Goal: Task Accomplishment & Management: Use online tool/utility

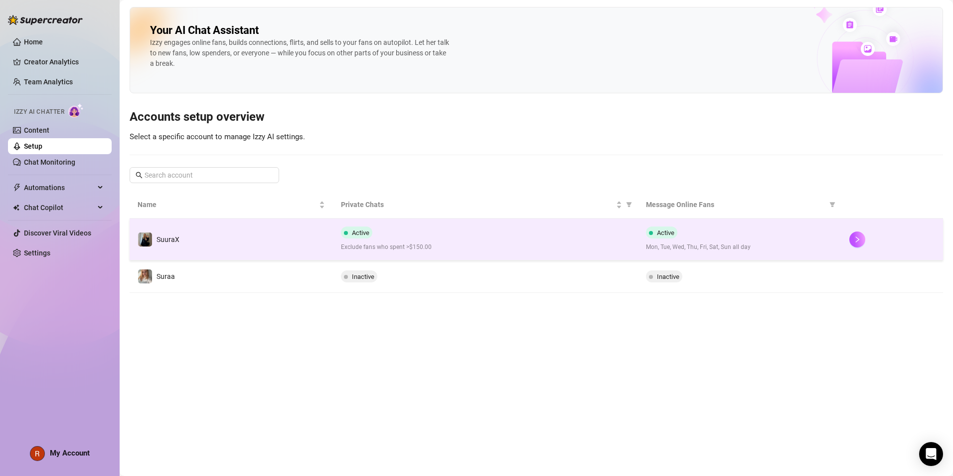
click at [236, 227] on td "SuuraX" at bounding box center [231, 239] width 203 height 42
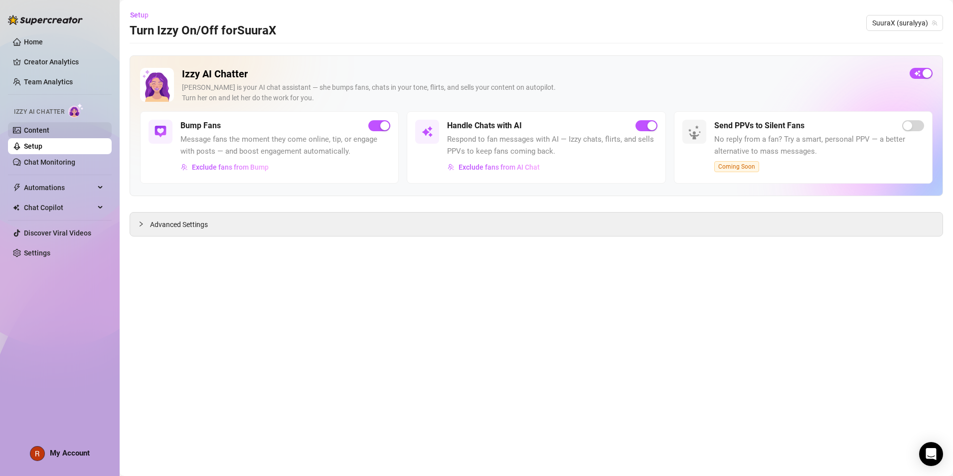
click at [49, 129] on link "Content" at bounding box center [36, 130] width 25 height 8
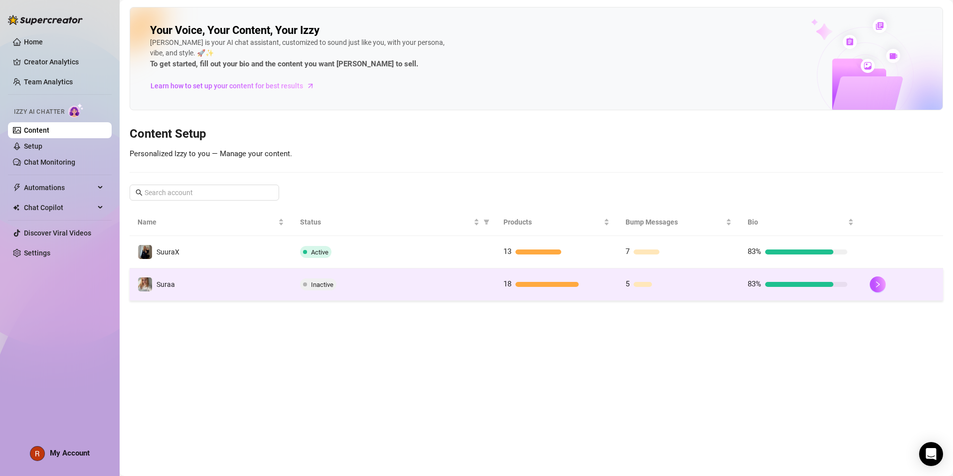
click at [460, 268] on td "Inactive" at bounding box center [393, 284] width 203 height 32
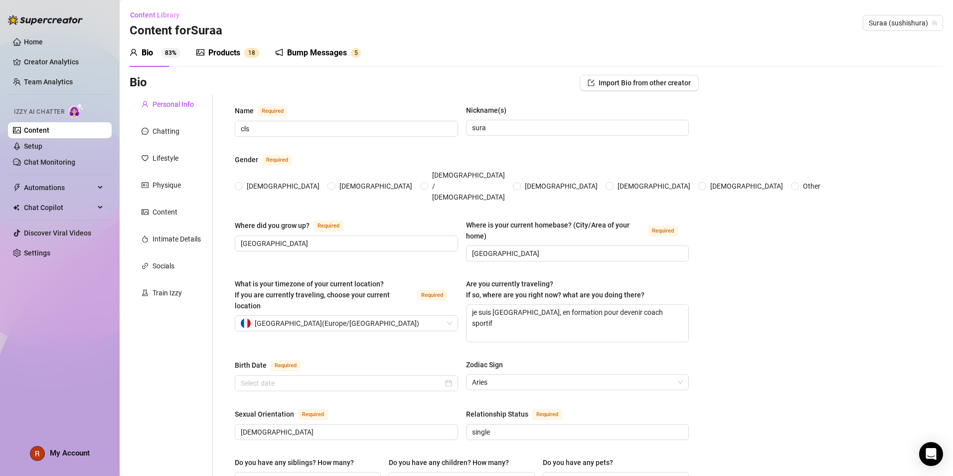
type input "cls"
type input "sura"
type input "[GEOGRAPHIC_DATA]"
type textarea "je suis [GEOGRAPHIC_DATA], en formation pour devenir coach sportif"
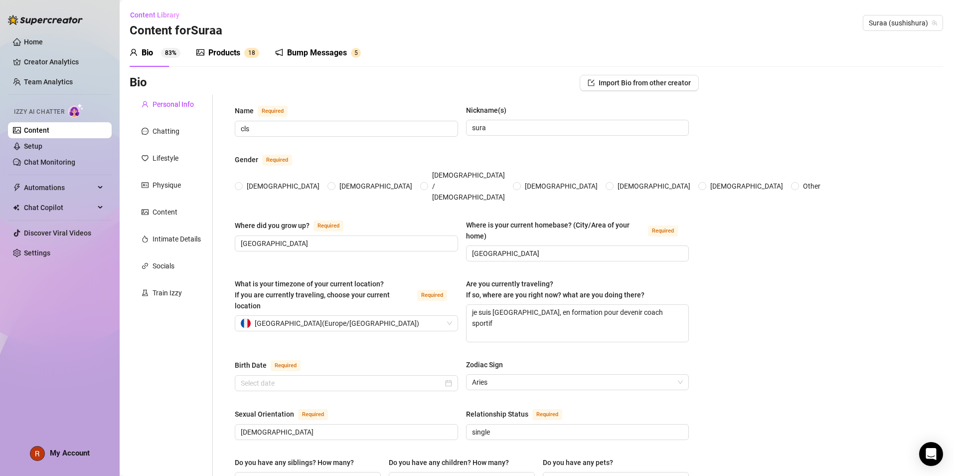
type input "[DEMOGRAPHIC_DATA]"
type input "single"
type input "3 soeurs"
type input "0"
type input "dog and cat"
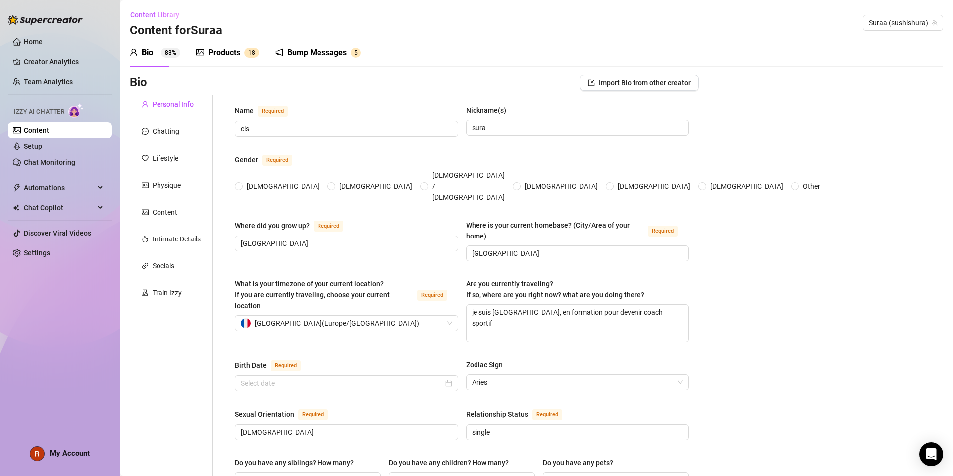
type input "no"
type textarea "je rêve, de posséder un grand refuge pour héberger les animaux dans le besoin,e…"
type textarea "l'autre soir, je testais une nouvelle tenue devant mon miroir.. juste pour véri…"
type textarea "je mange moins de 1000 calorie par jour je me frotte souvent sur mon doudou nou…"
radio input "true"
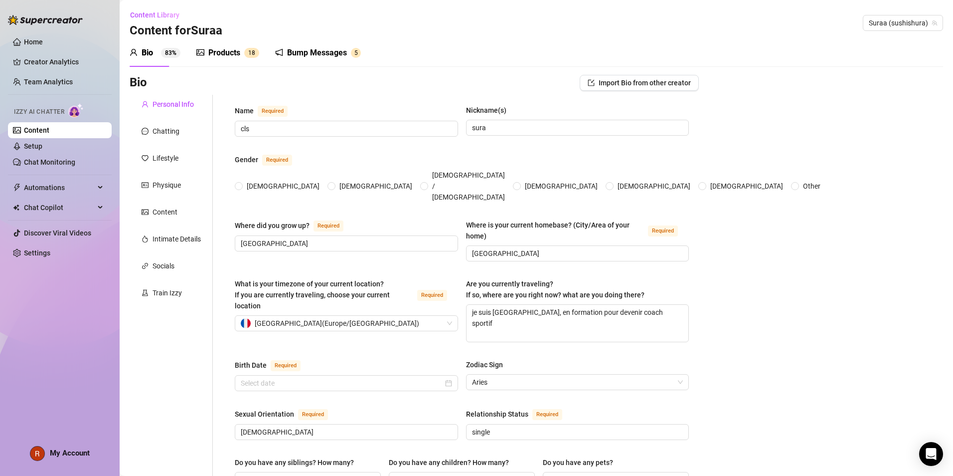
type input "[DATE]"
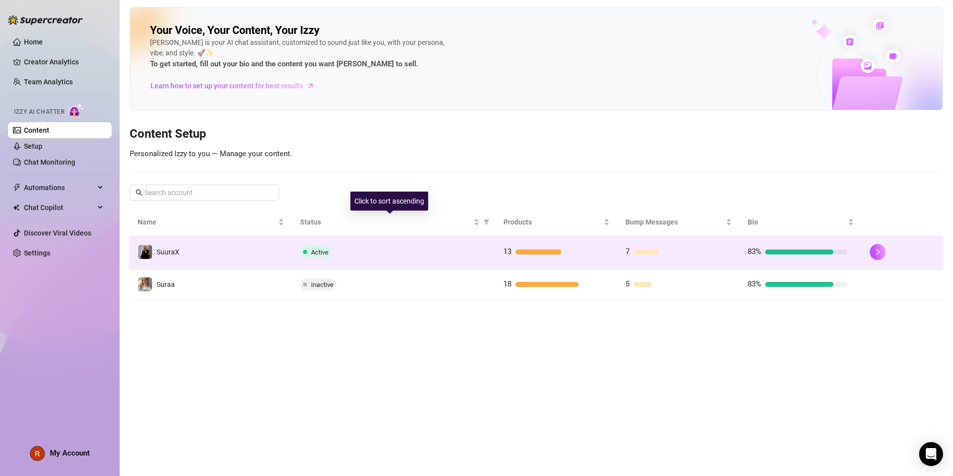
click at [392, 243] on td "Active" at bounding box center [393, 252] width 203 height 32
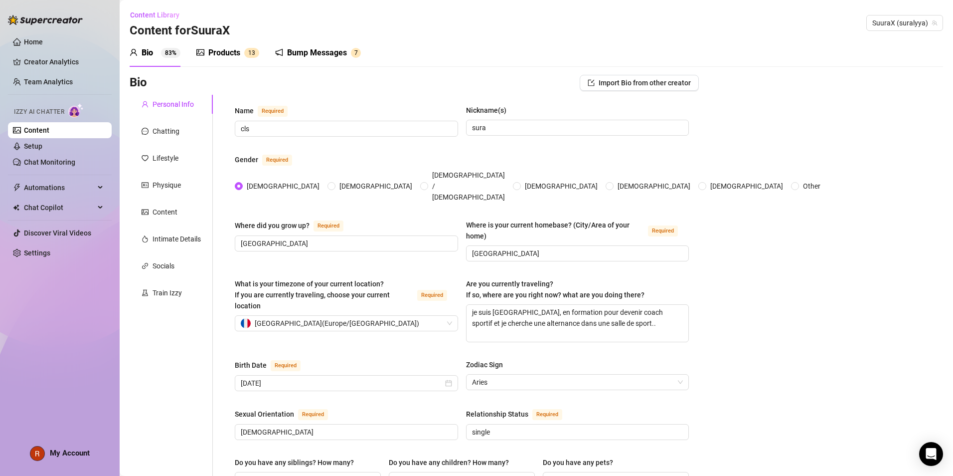
click at [227, 51] on div "Products" at bounding box center [224, 53] width 32 height 12
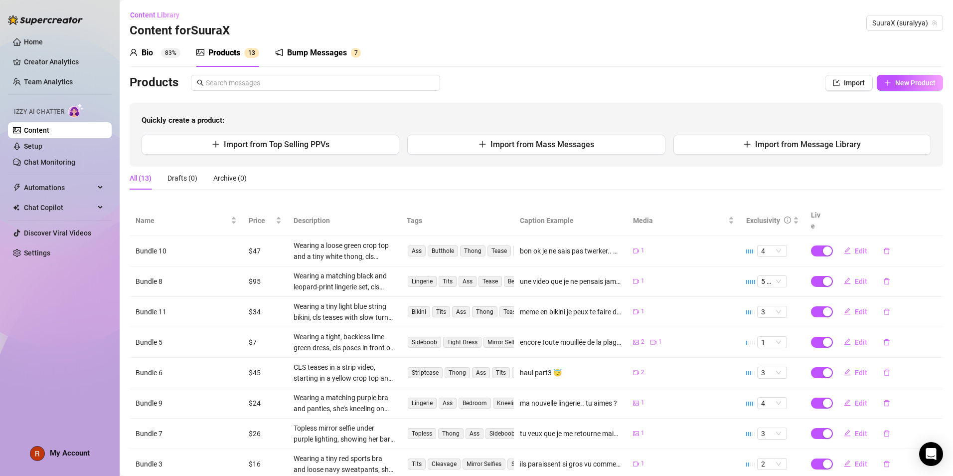
click at [883, 74] on div "Bio 83% Products 1 3 Bump Messages 7 Bio Import Bio from other creator Personal…" at bounding box center [537, 303] width 814 height 529
click at [884, 79] on span "button" at bounding box center [887, 83] width 7 height 8
type textarea "Type your message here..."
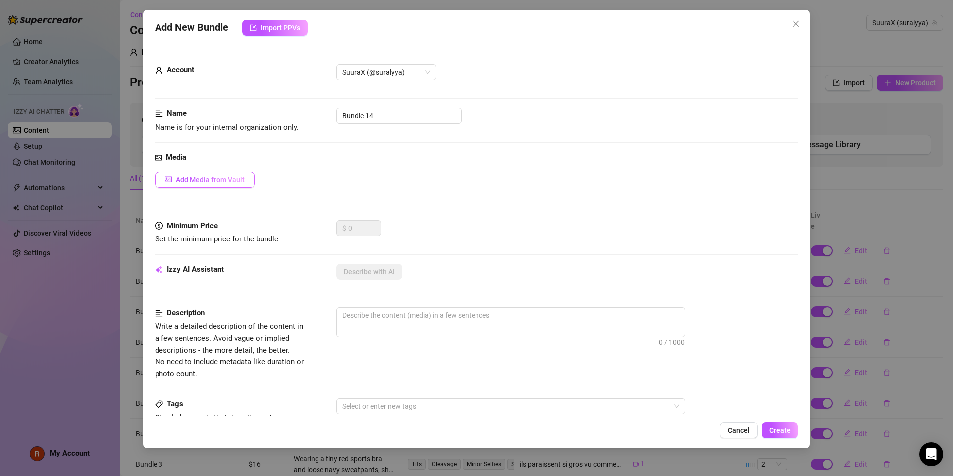
click at [223, 178] on span "Add Media from Vault" at bounding box center [210, 179] width 69 height 8
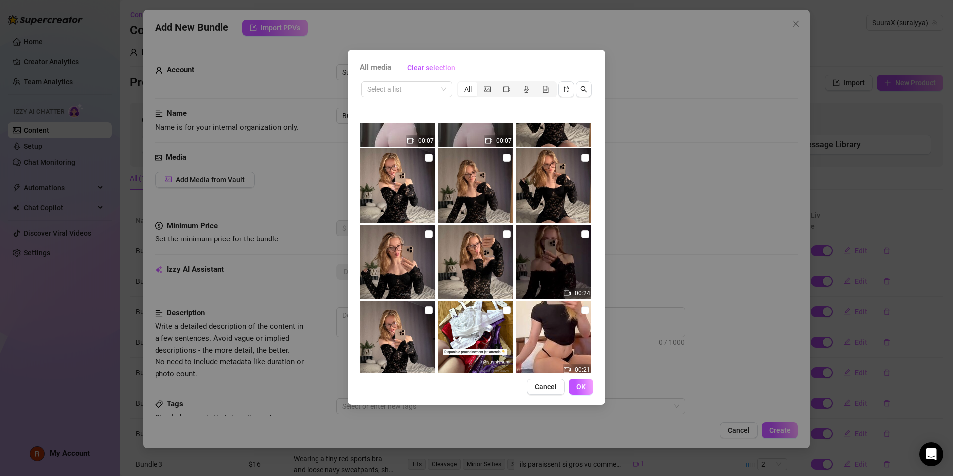
scroll to position [986, 0]
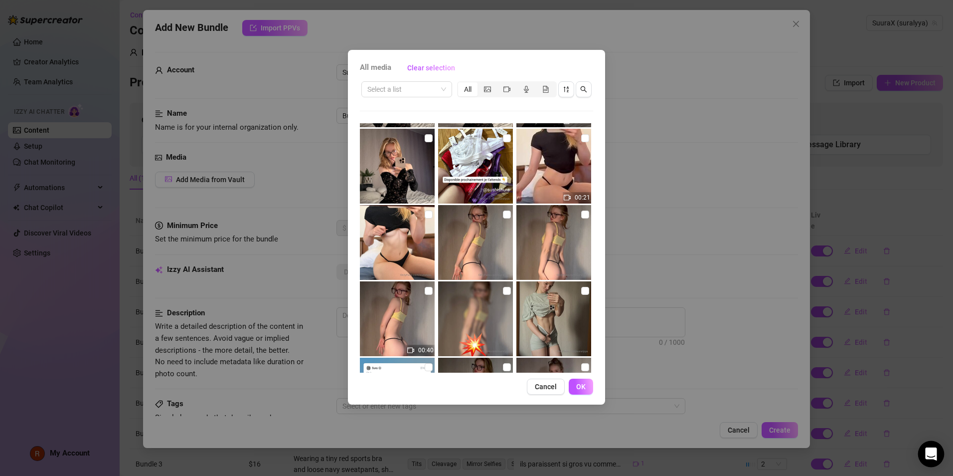
click at [936, 461] on div "Open Intercom Messenger" at bounding box center [931, 454] width 26 height 26
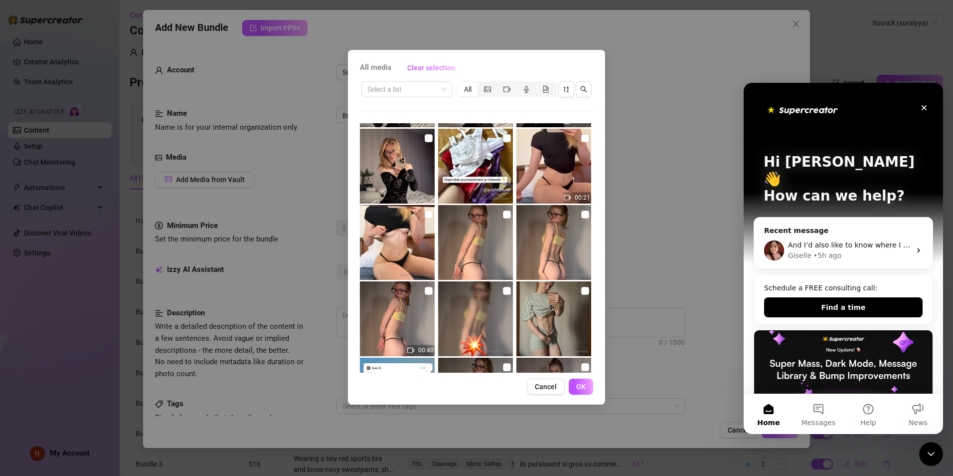
scroll to position [0, 0]
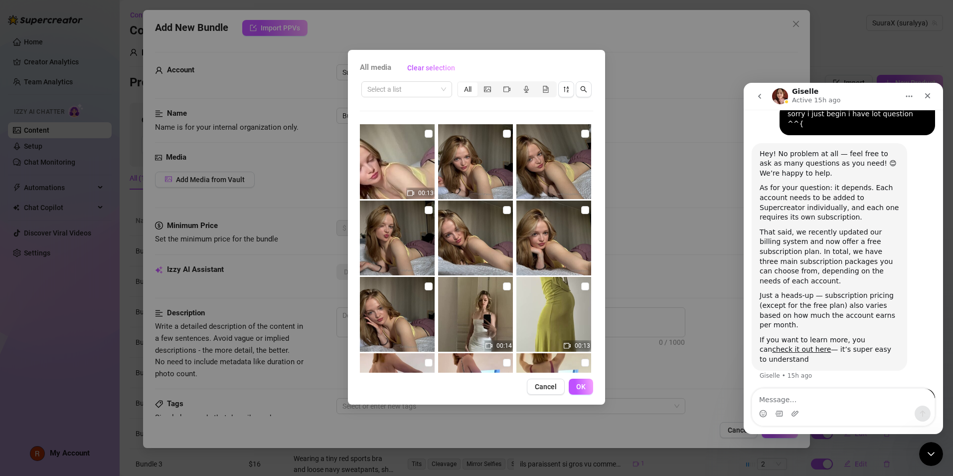
scroll to position [1264, 0]
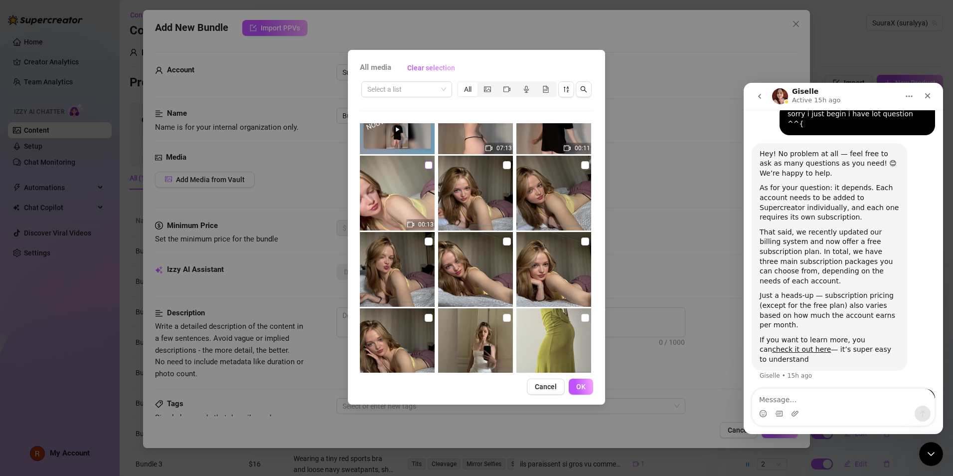
click at [429, 164] on input "checkbox" at bounding box center [429, 165] width 8 height 8
checkbox input "true"
click at [506, 163] on input "checkbox" at bounding box center [507, 165] width 8 height 8
checkbox input "true"
click at [581, 163] on input "checkbox" at bounding box center [585, 165] width 8 height 8
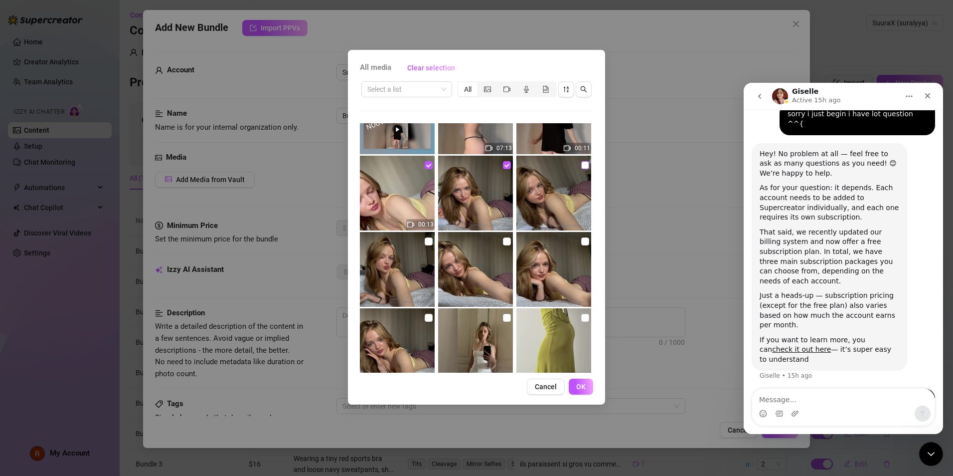
checkbox input "true"
click at [426, 245] on label at bounding box center [429, 241] width 8 height 11
drag, startPoint x: 426, startPoint y: 245, endPoint x: 501, endPoint y: 240, distance: 74.9
click at [503, 240] on input "checkbox" at bounding box center [507, 241] width 8 height 8
checkbox input "true"
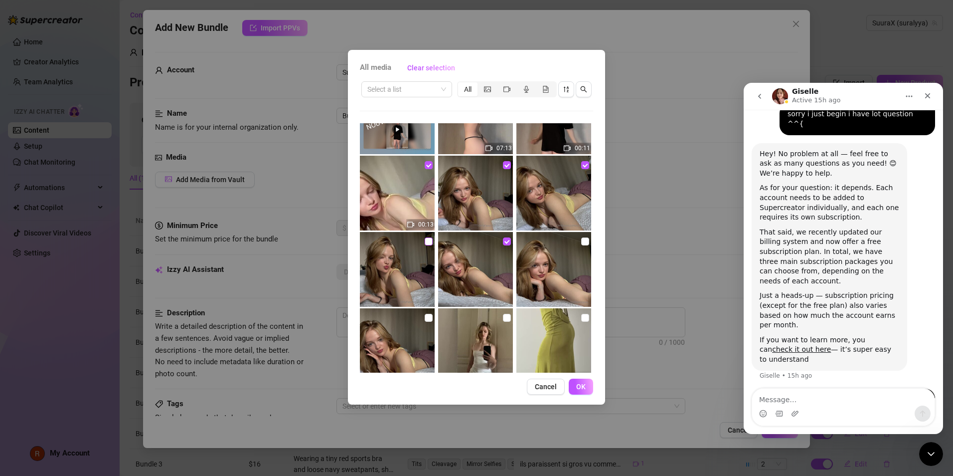
click at [429, 242] on input "checkbox" at bounding box center [429, 241] width 8 height 8
checkbox input "true"
click at [580, 385] on span "OK" at bounding box center [580, 386] width 9 height 8
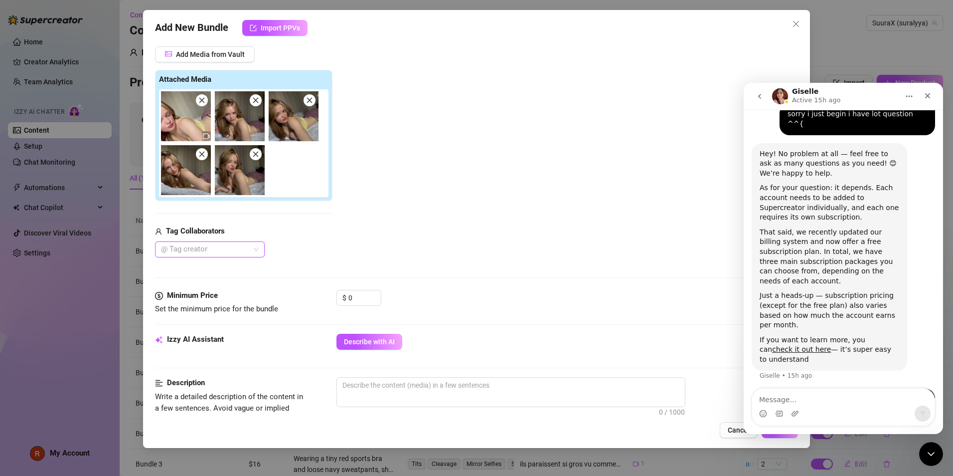
scroll to position [127, 0]
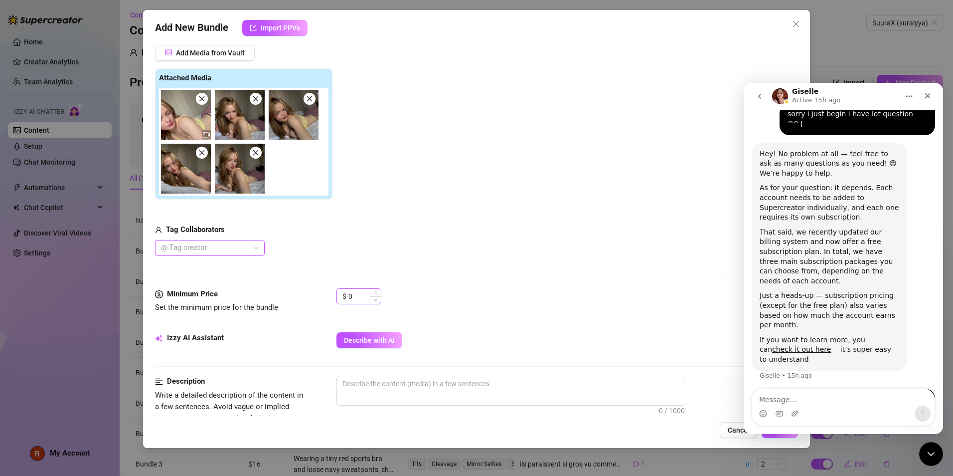
click at [367, 304] on div "$ 0" at bounding box center [359, 296] width 45 height 16
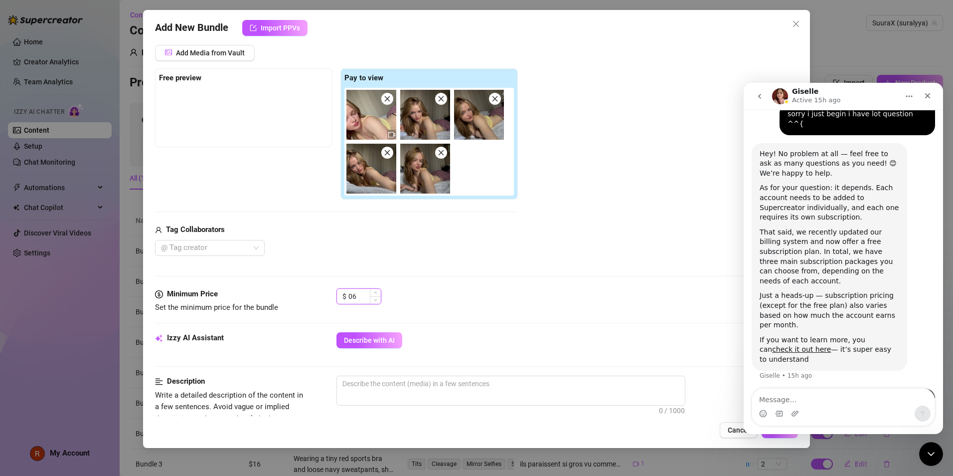
type input "0"
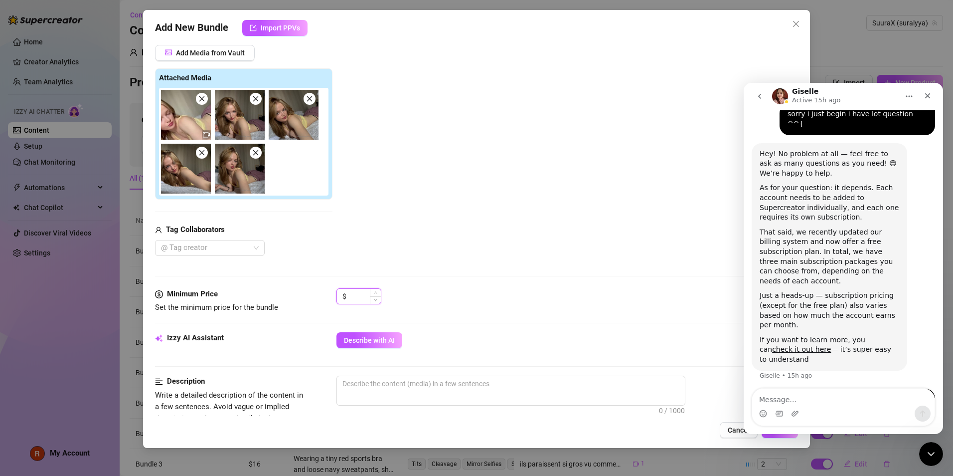
type input "9"
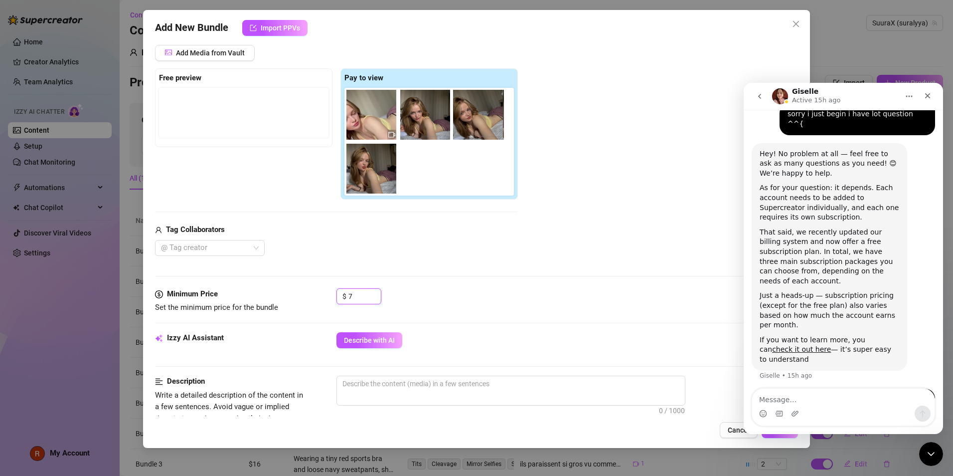
click at [478, 123] on div at bounding box center [431, 142] width 173 height 108
drag, startPoint x: 439, startPoint y: 174, endPoint x: 266, endPoint y: 156, distance: 173.9
click at [269, 156] on div "Free preview Pay to view" at bounding box center [336, 134] width 363 height 132
drag, startPoint x: 427, startPoint y: 170, endPoint x: 210, endPoint y: 100, distance: 227.2
click at [210, 99] on div "Free preview Pay to view" at bounding box center [336, 134] width 363 height 132
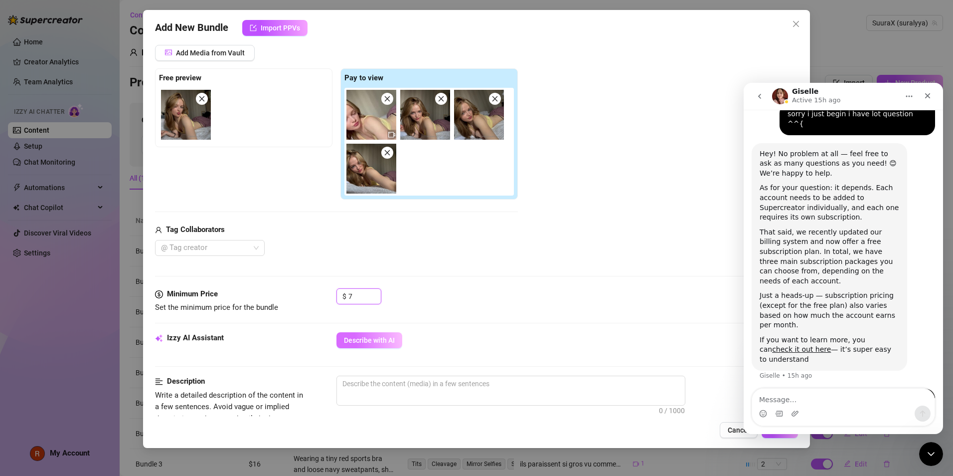
type input "7"
click at [359, 335] on button "Describe with AI" at bounding box center [370, 340] width 66 height 16
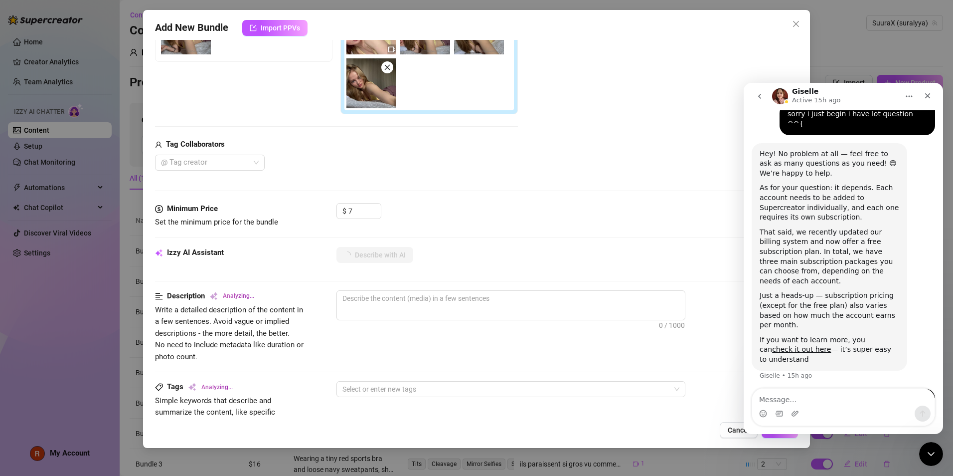
scroll to position [212, 0]
click at [924, 93] on icon "Close" at bounding box center [928, 96] width 8 height 8
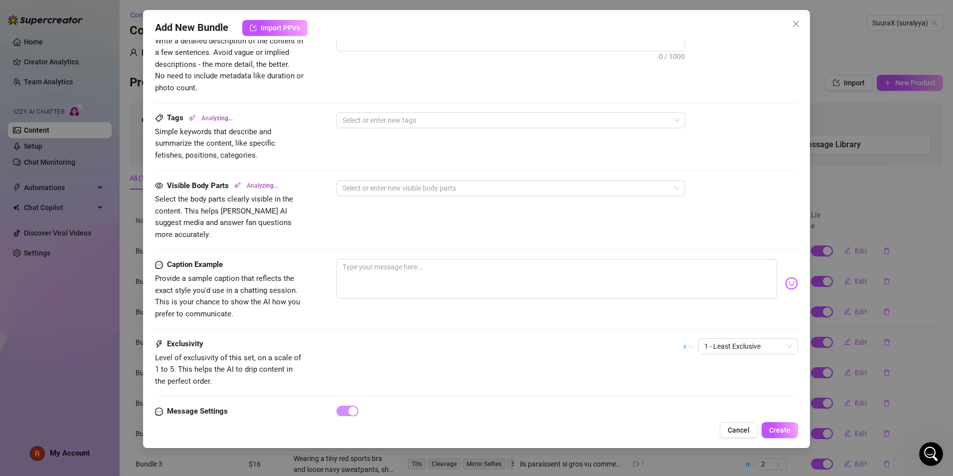
scroll to position [481, 0]
click at [717, 338] on span "1 - Least Exclusive" at bounding box center [748, 345] width 88 height 15
click at [711, 357] on div "1 - Least Exclusive" at bounding box center [741, 353] width 84 height 11
type textarea "Lying"
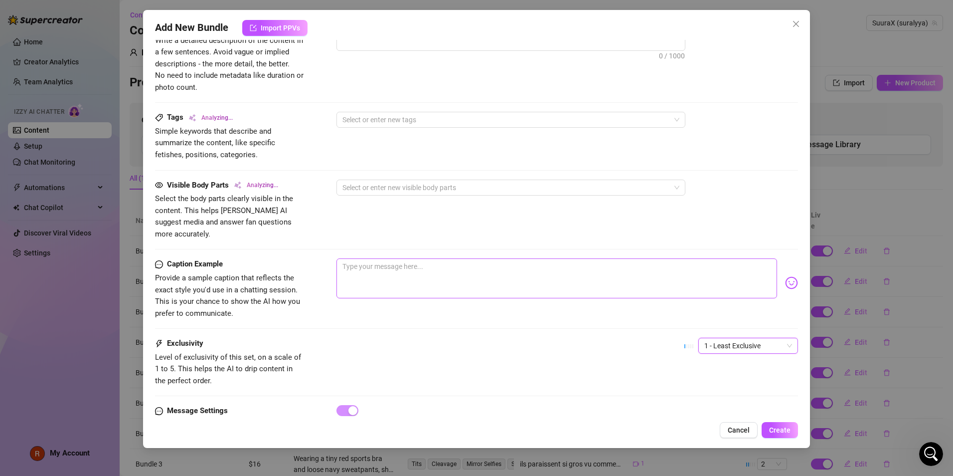
type textarea "Lying on"
type textarea "Lying on her"
type textarea "Lying on her stomach"
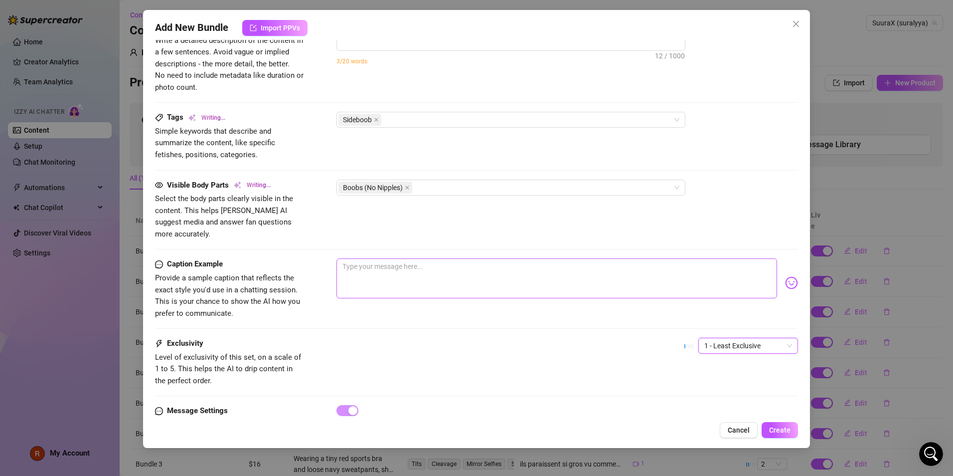
type textarea "Lying on her stomach"
click at [412, 258] on textarea at bounding box center [557, 278] width 441 height 40
type textarea "Lying on her stomach in"
type textarea "Lying on her stomach in bed,"
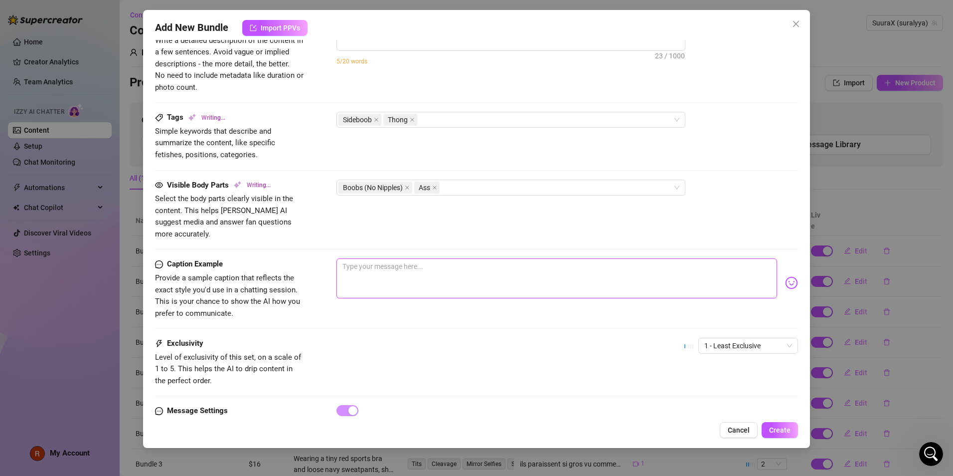
type textarea "Lying on her stomach in bed,"
type textarea "Lying on her stomach in bed, she"
type textarea "Lying on her stomach in bed, she teases"
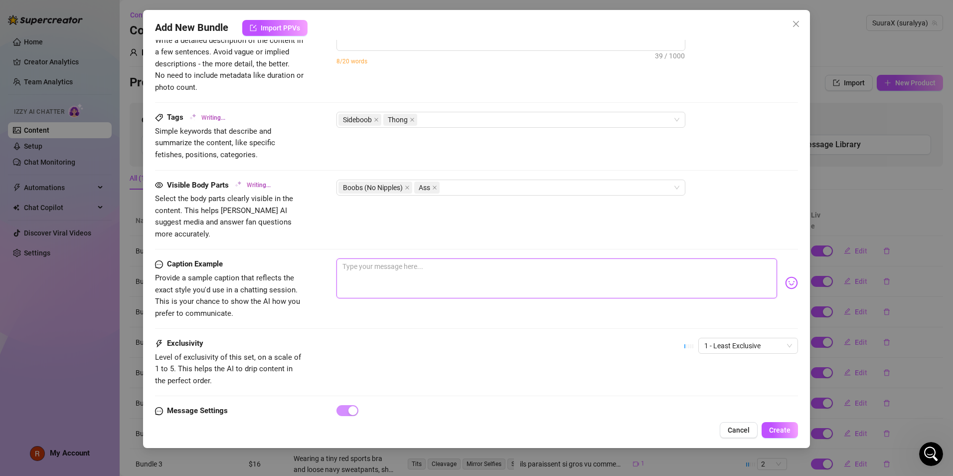
type textarea "Lying on her stomach in bed, she teases in"
type textarea "Lying on her stomach in bed, she teases in a"
type textarea "Lying on her stomach in bed, she teases in a tight"
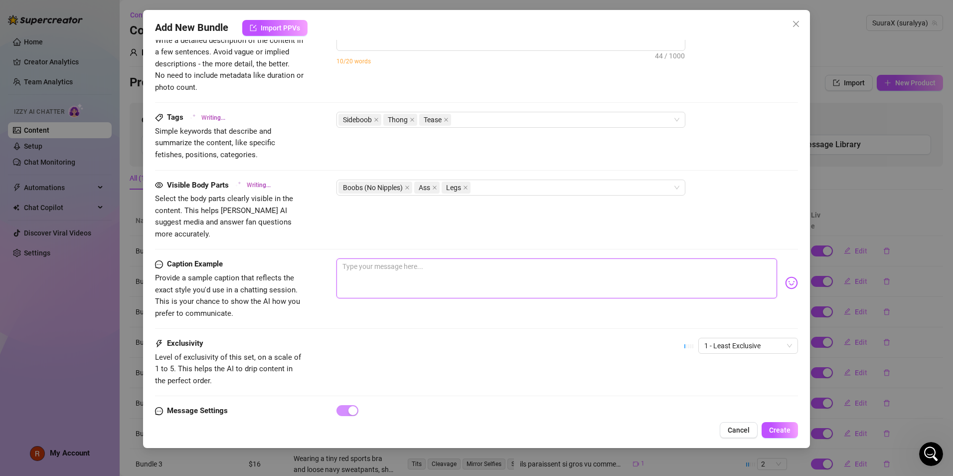
type textarea "Lying on her stomach in bed, she teases in a tight"
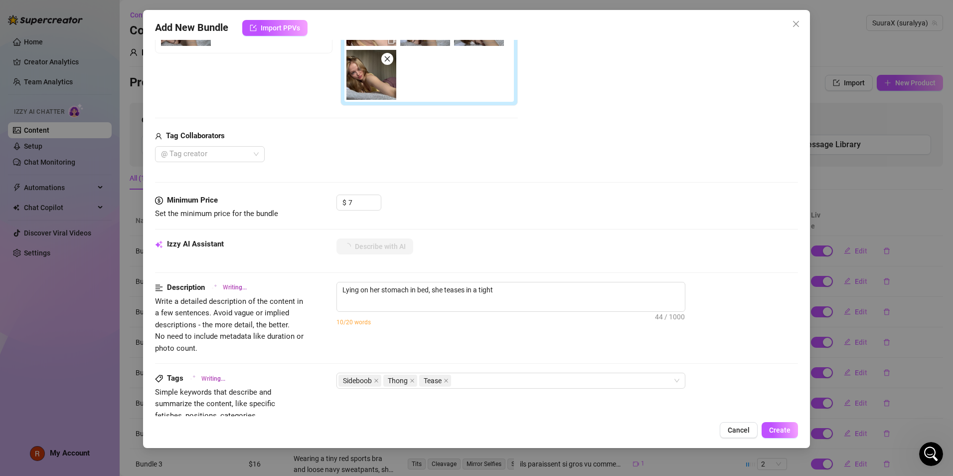
type textarea "Lying on her stomach in bed, she teases in a tight yellow"
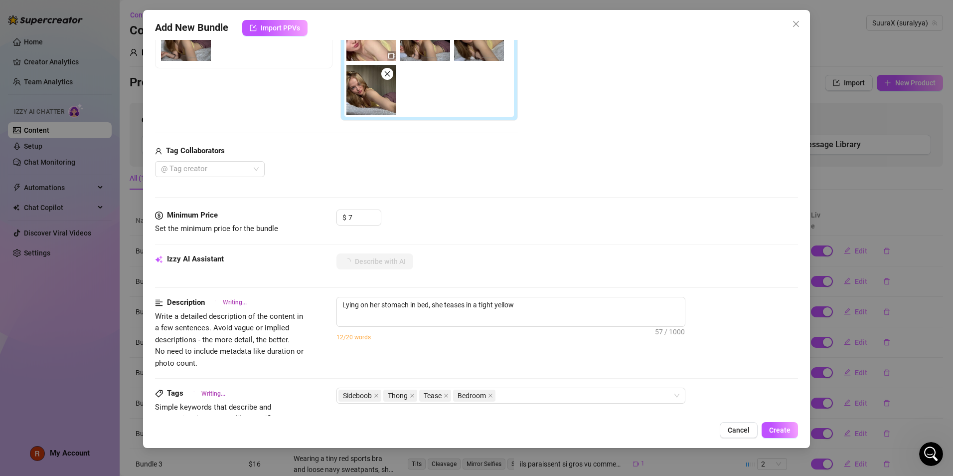
type textarea "Lying on her stomach in bed, she teases in a tight yellow crop"
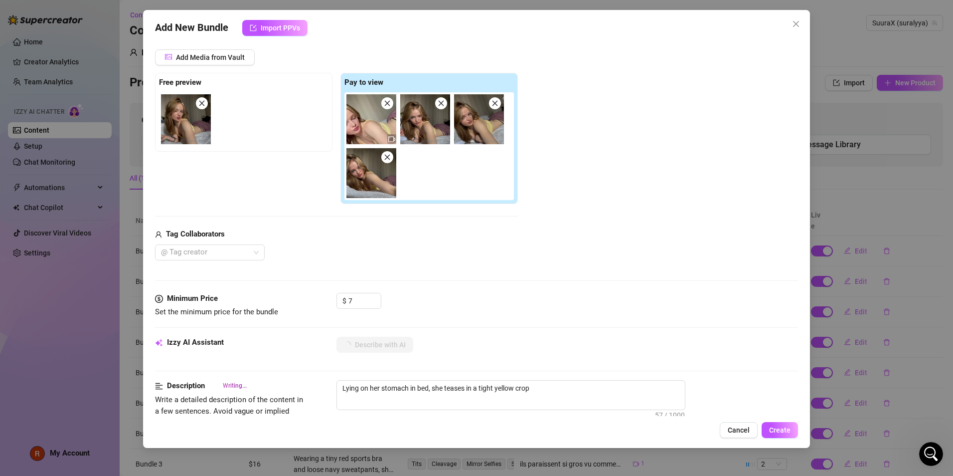
type textarea "Lying on her stomach in bed, she teases in a tight yellow crop top"
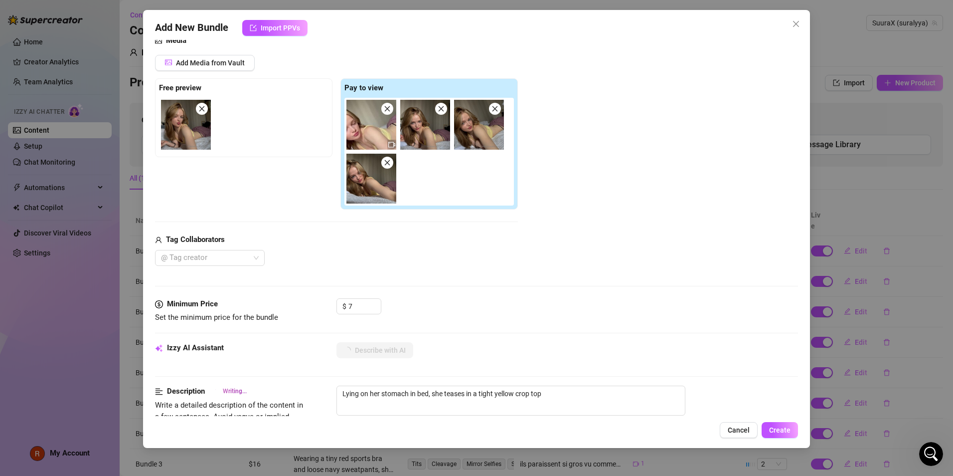
type textarea "Lying on her stomach in bed, she teases in a tight yellow crop top and"
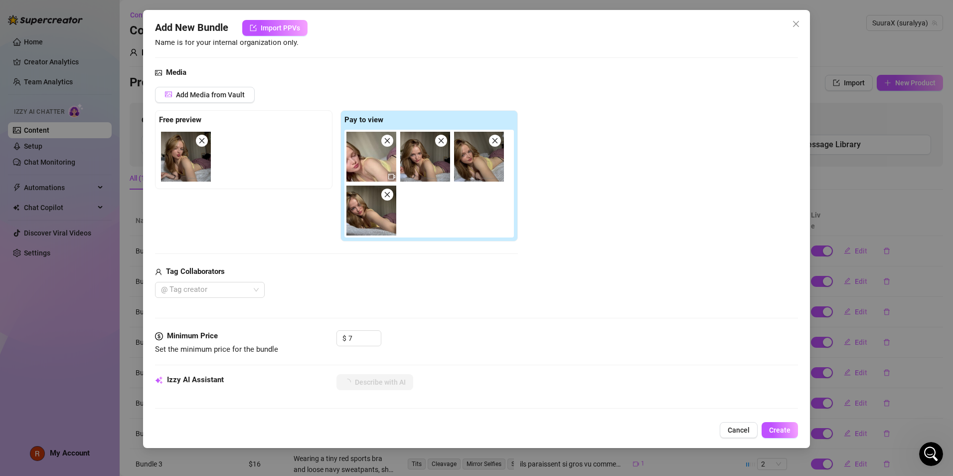
type textarea "Lying on her stomach in bed, she teases in a tight yellow crop top and loose"
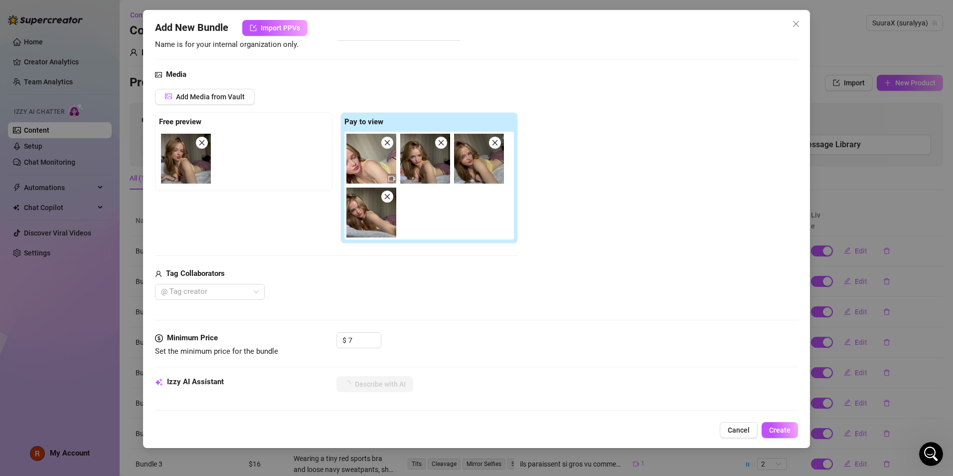
type textarea "Lying on her stomach in bed, she teases in a tight yellow crop top and loose ma…"
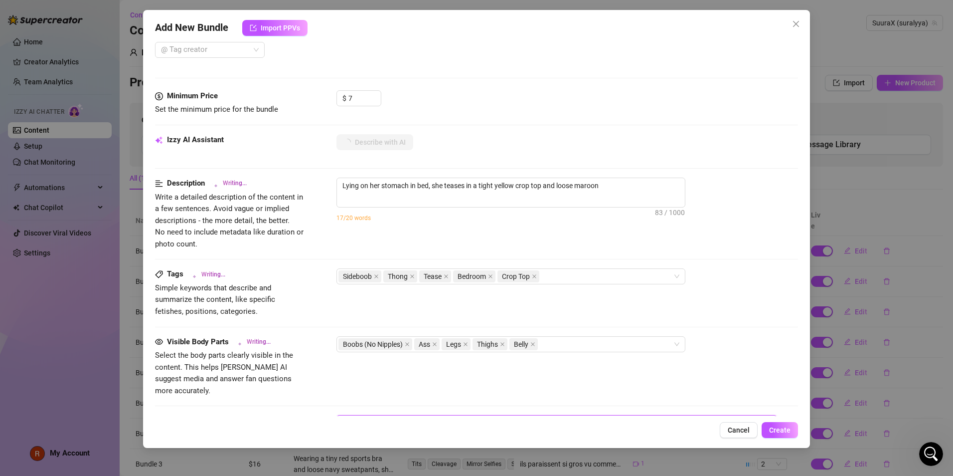
type textarea "Lying on her stomach in bed, she teases in a tight yellow crop top and loose ma…"
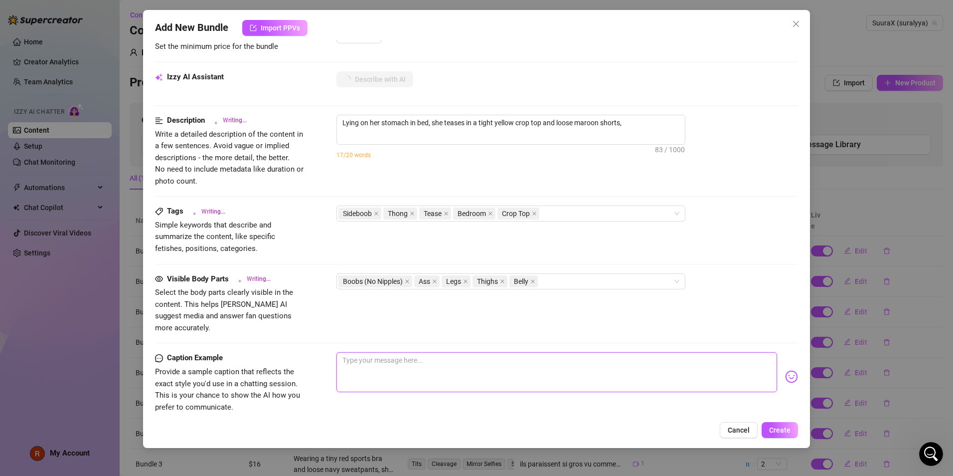
type textarea "Lying on her stomach in bed, she teases in a tight yellow crop top and loose ma…"
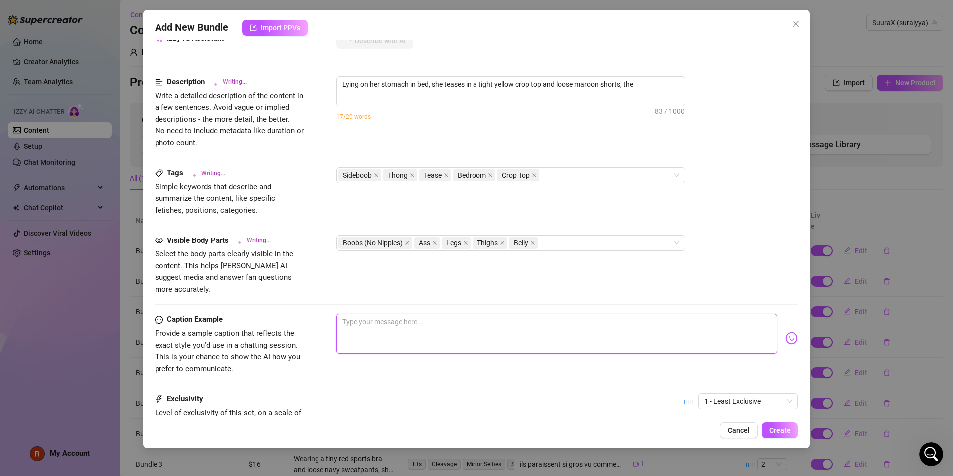
type textarea "Lying on her stomach in bed, she teases in a tight yellow crop top and loose ma…"
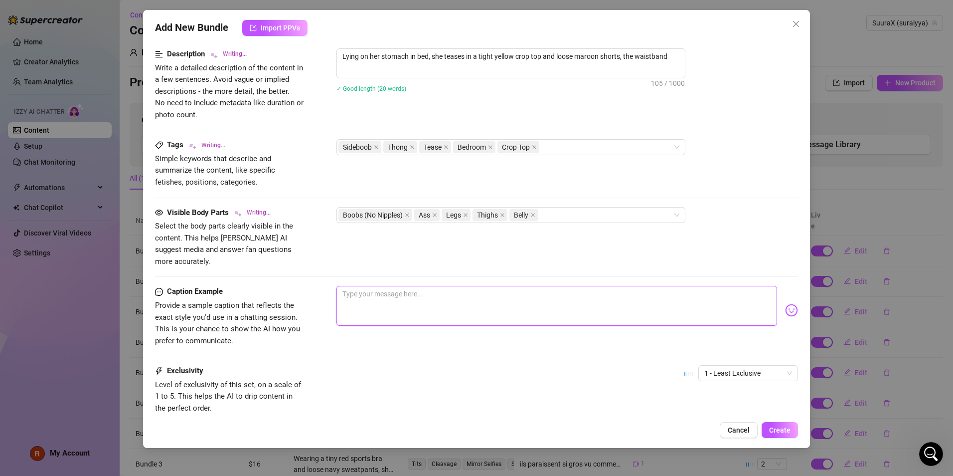
type textarea "Lying on her stomach in bed, she teases in a tight yellow crop top and loose ma…"
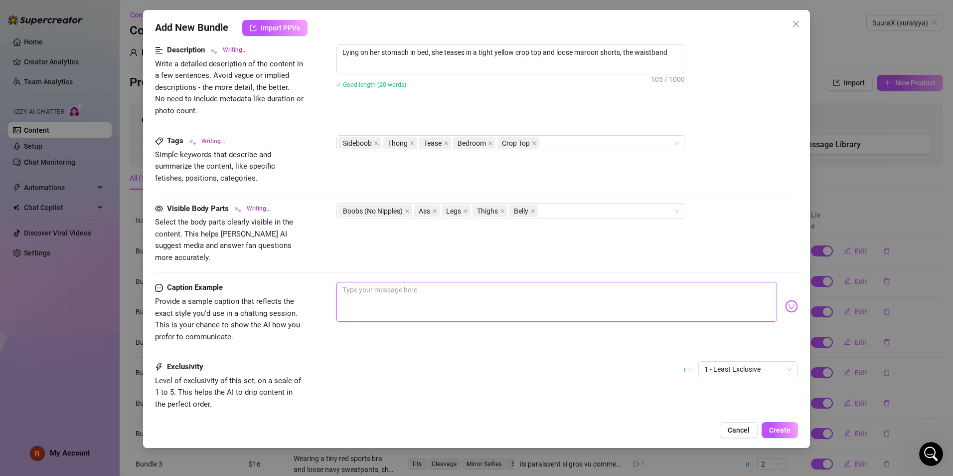
type textarea "Lying on her stomach in bed, she teases in a tight yellow crop top and loose ma…"
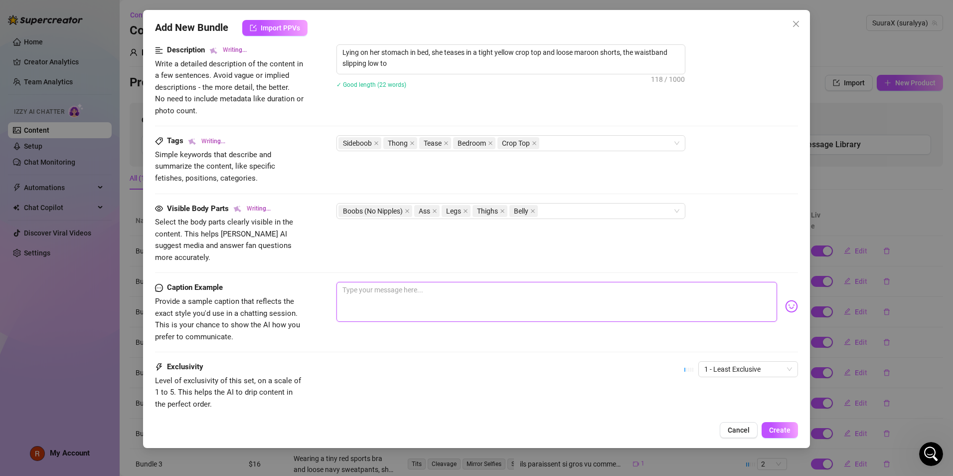
type textarea "Lying on her stomach in bed, she teases in a tight yellow crop top and loose ma…"
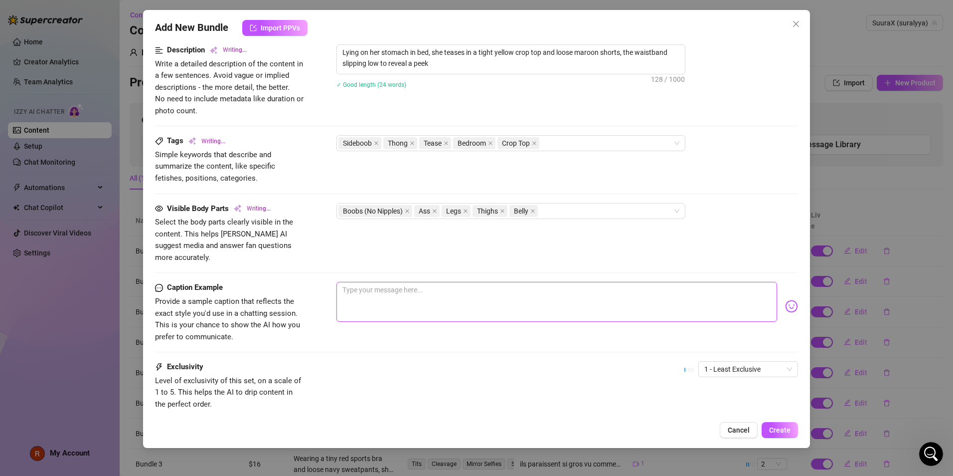
type textarea "Lying on her stomach in bed, she teases in a tight yellow crop top and loose ma…"
click at [385, 282] on textarea at bounding box center [557, 302] width 441 height 40
type textarea "Lying on her stomach in bed, she teases in a tight yellow crop top and loose ma…"
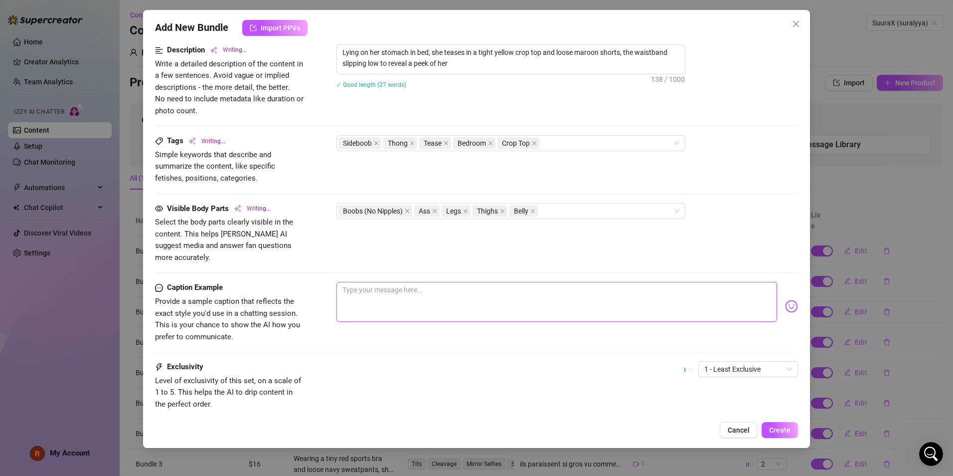
type textarea "Lying on her stomach in bed, she teases in a tight yellow crop top and loose ma…"
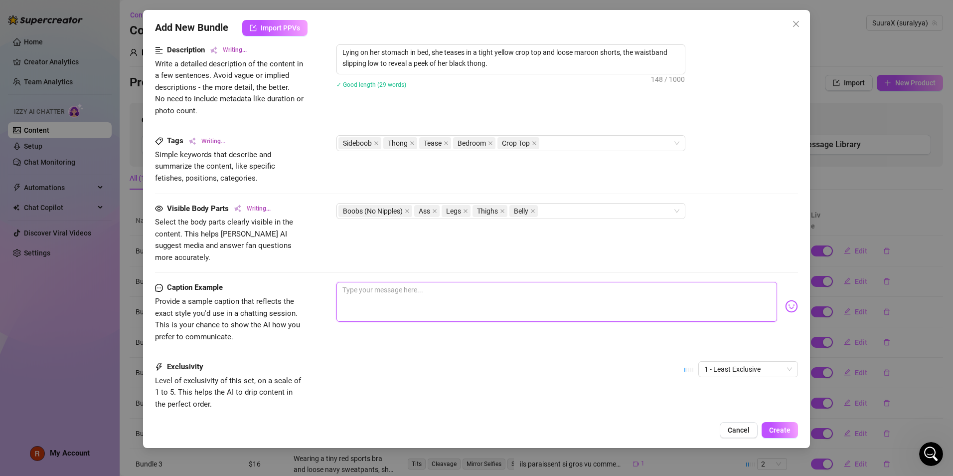
type textarea "Lying on her stomach in bed, she teases in a tight yellow crop top and loose ma…"
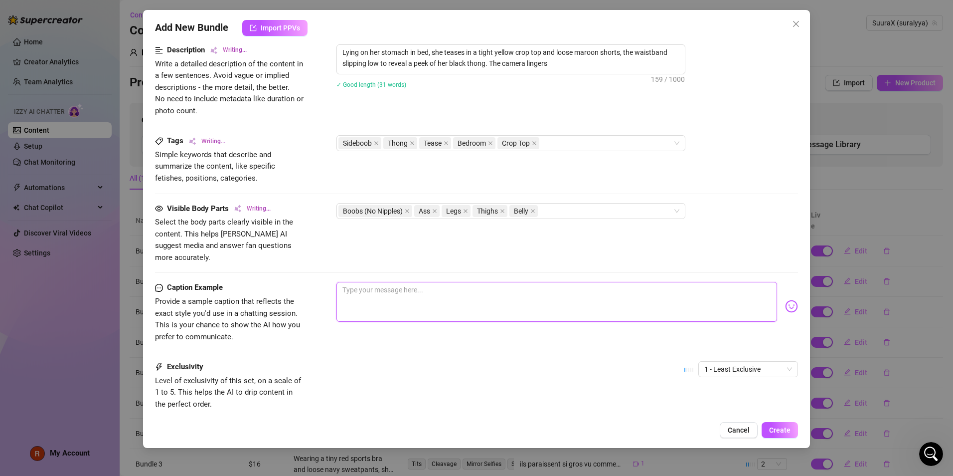
type textarea "Lying on her stomach in bed, she teases in a tight yellow crop top and loose ma…"
type textarea "j"
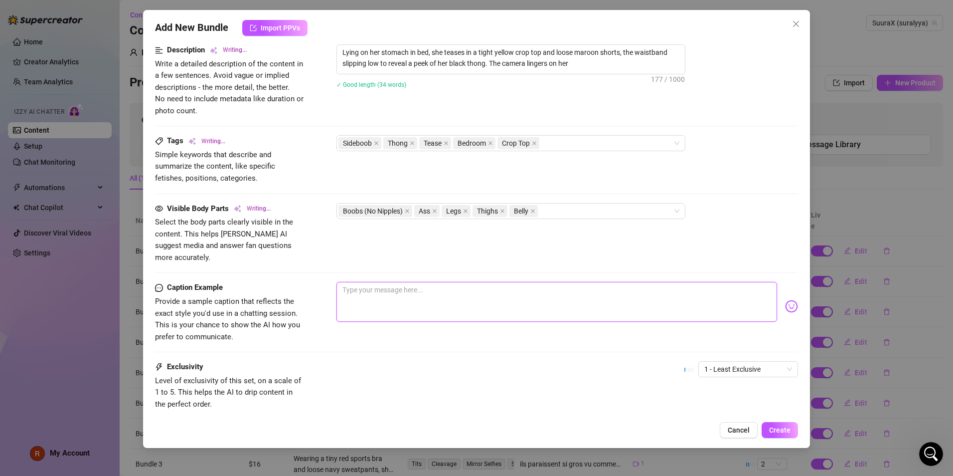
type textarea "j"
type textarea "Lying on her stomach in bed, she teases in a tight yellow crop top and loose ma…"
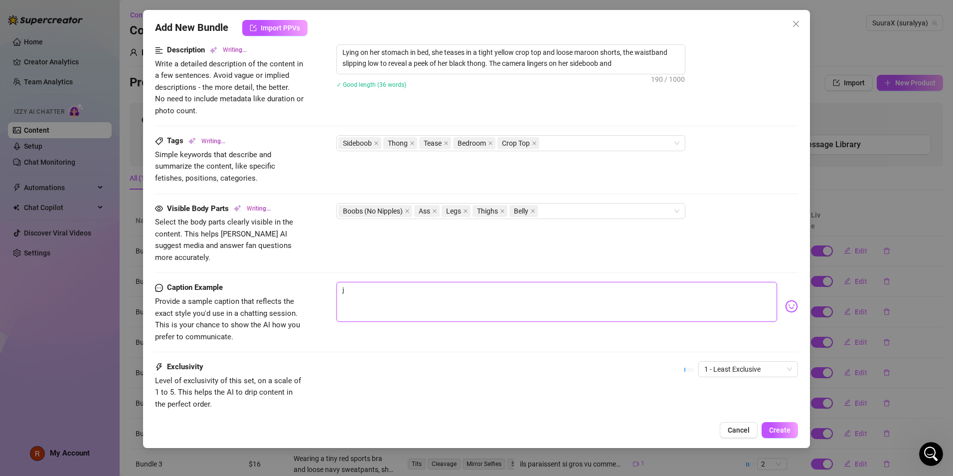
type textarea "Lying on her stomach in bed, she teases in a tight yellow crop top and loose ma…"
type textarea "Type your message here..."
type textarea "Lying on her stomach in bed, she teases in a tight yellow crop top and loose ma…"
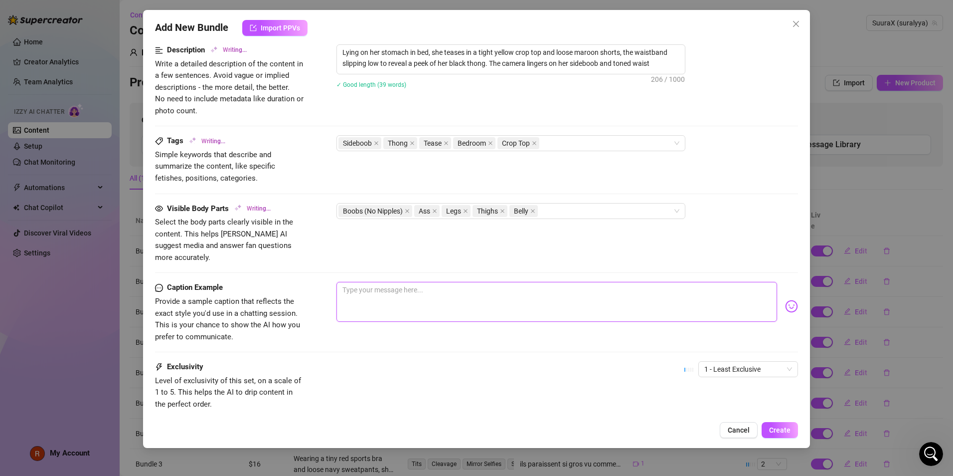
type textarea "Lying on her stomach in bed, she teases in a tight yellow crop top and loose ma…"
type textarea "c"
type textarea "Lying on her stomach in bed, she teases in a tight yellow crop top and loose ma…"
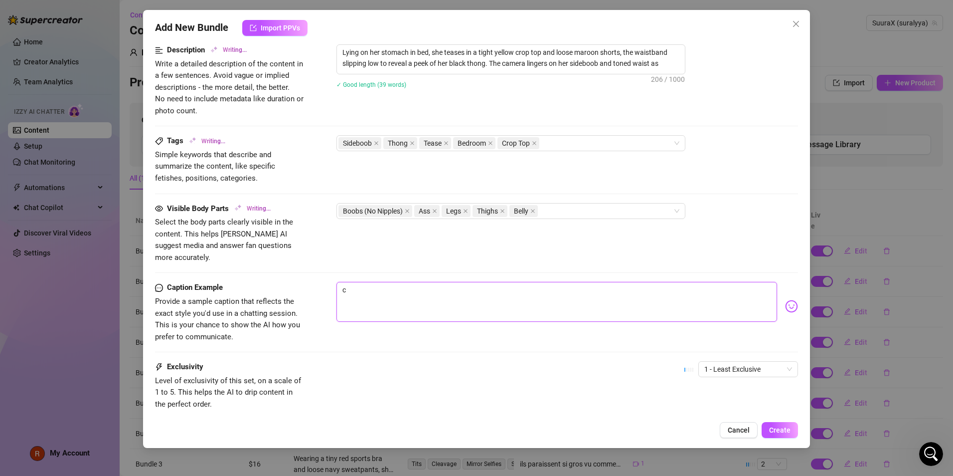
type textarea "Lying on her stomach in bed, she teases in a tight yellow crop top and loose ma…"
type textarea "ch"
type textarea "Lying on her stomach in bed, she teases in a tight yellow crop top and loose ma…"
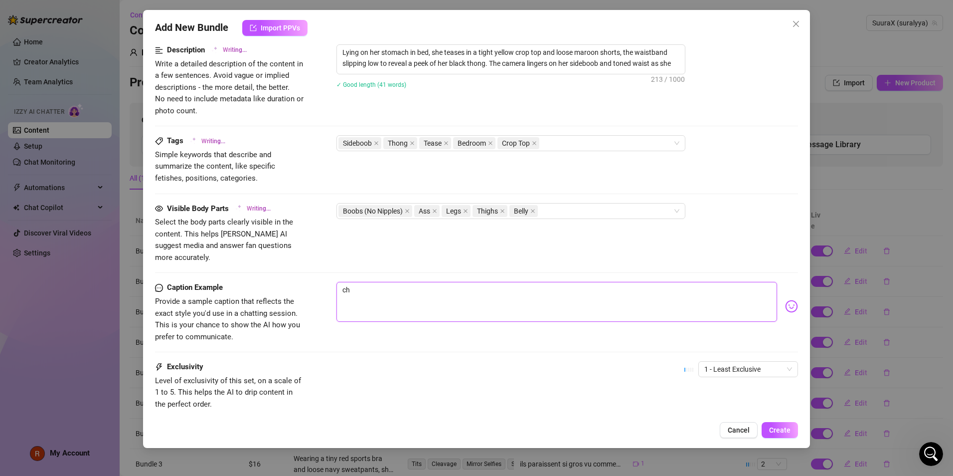
type textarea "chi"
type textarea "Lying on her stomach in bed, she teases in a tight yellow crop top and loose ma…"
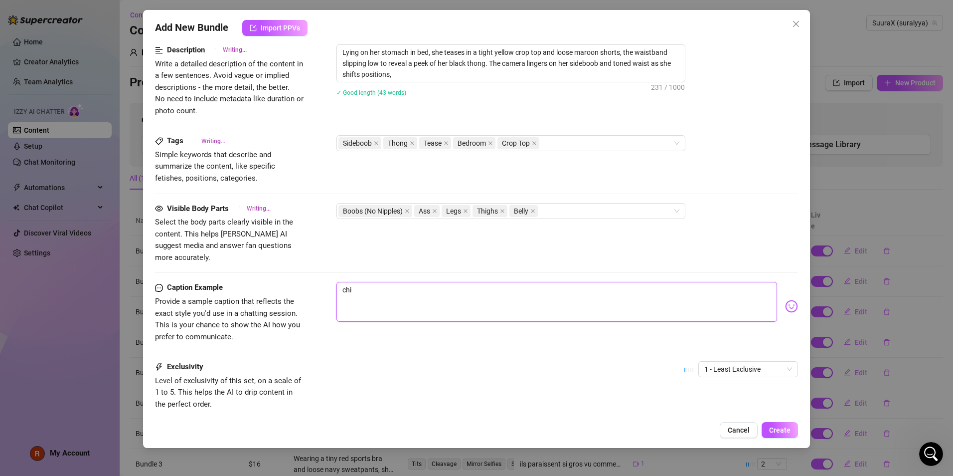
type textarea "Lying on her stomach in bed, she teases in a tight yellow crop top and loose ma…"
type textarea "chil"
type textarea "Lying on her stomach in bed, she teases in a tight yellow crop top and loose ma…"
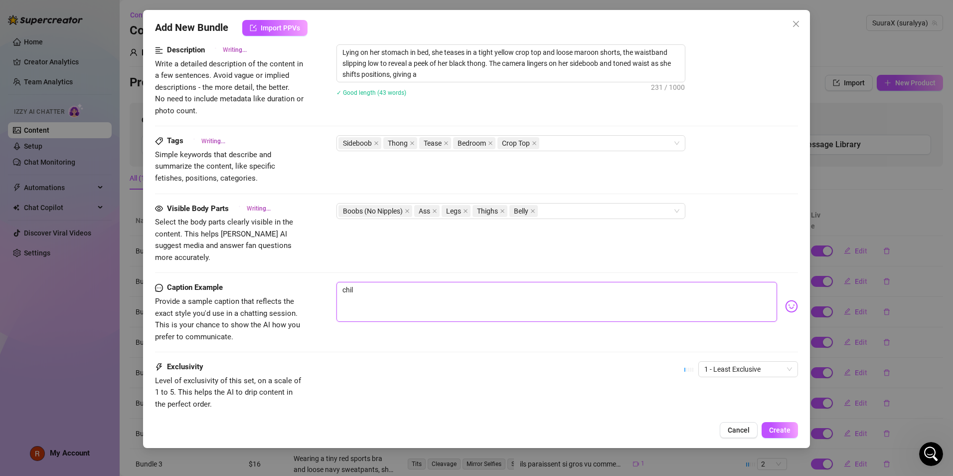
type textarea "chill"
type textarea "Lying on her stomach in bed, she teases in a tight yellow crop top and loose ma…"
type textarea "chill"
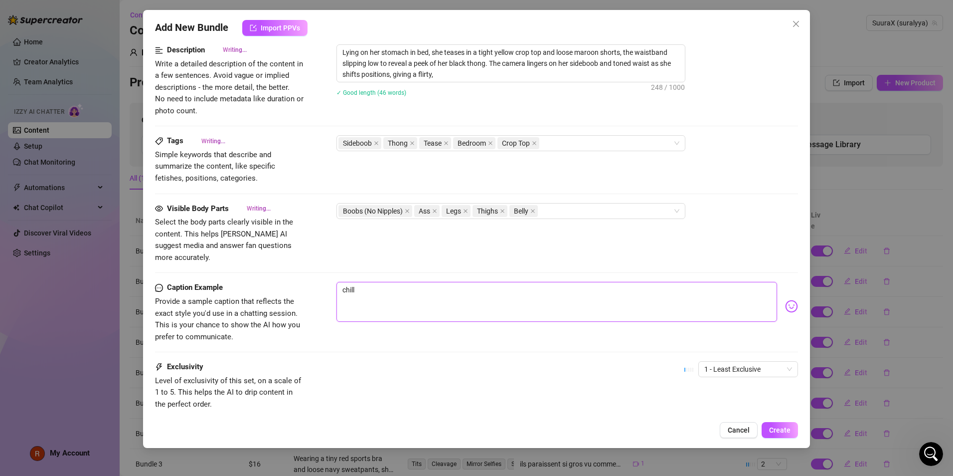
type textarea "chill"
type textarea "Lying on her stomach in bed, she teases in a tight yellow crop top and loose ma…"
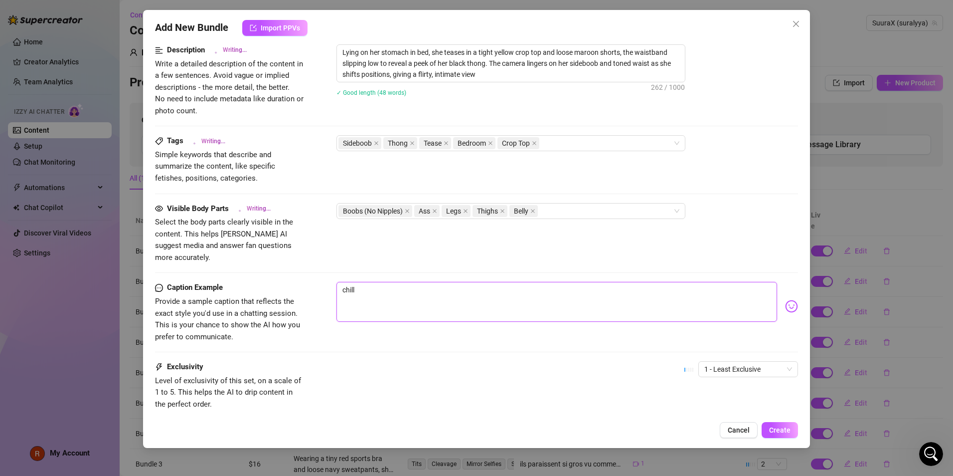
type textarea "Lying on her stomach in bed, she teases in a tight yellow crop top and loose ma…"
type textarea "chill d"
type textarea "Lying on her stomach in bed, she teases in a tight yellow crop top and loose ma…"
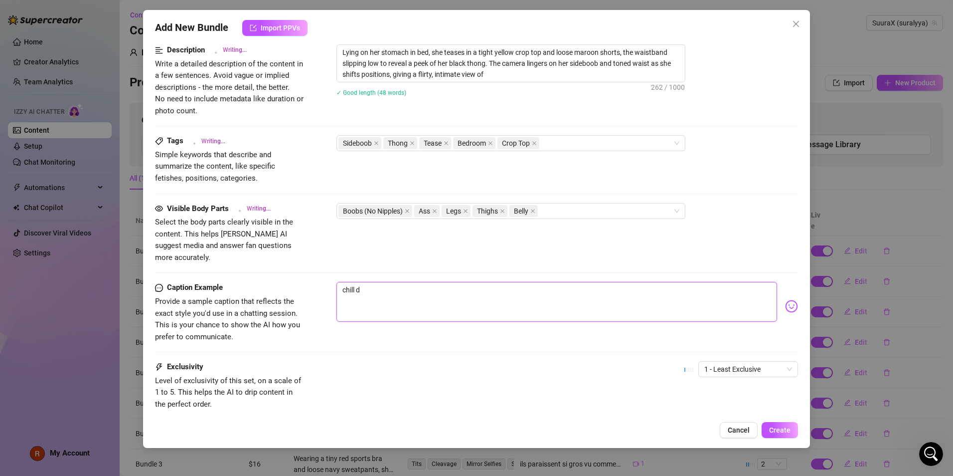
type textarea "Lying on her stomach in bed, she teases in a tight yellow crop top and loose ma…"
type textarea "chill da"
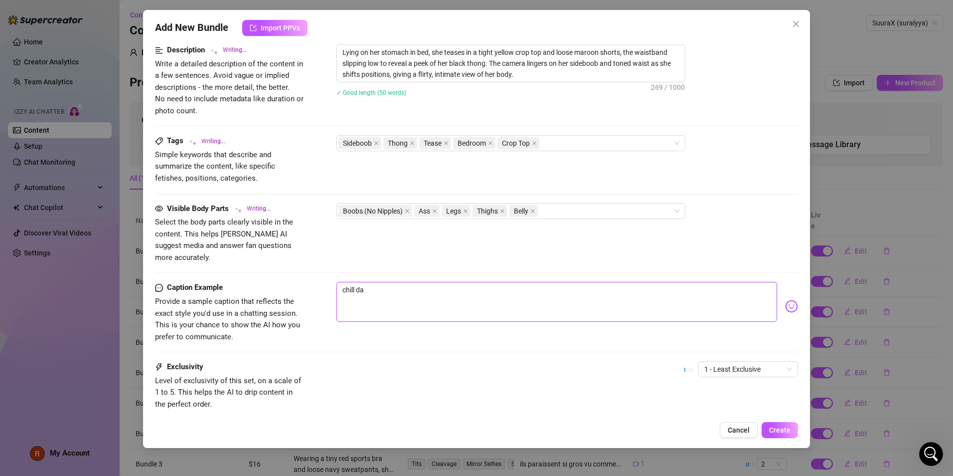
type textarea "chill [PERSON_NAME]"
type textarea "chill dans"
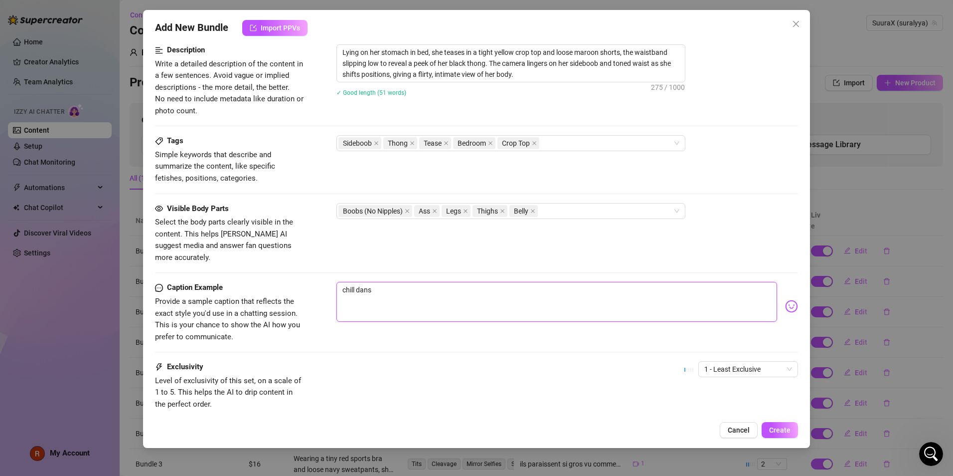
type textarea "chill dans"
type textarea "chill dans m"
type textarea "chill dans mo"
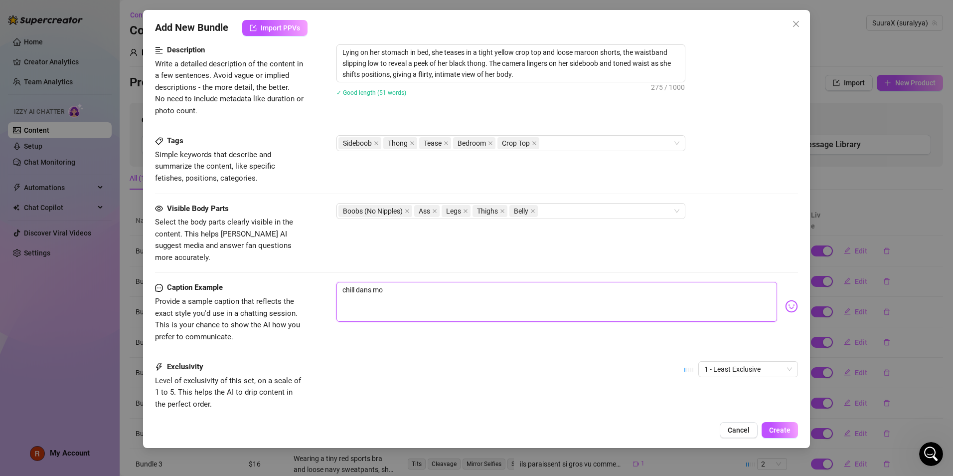
type textarea "chill dans mon"
type textarea "chill dans mon i"
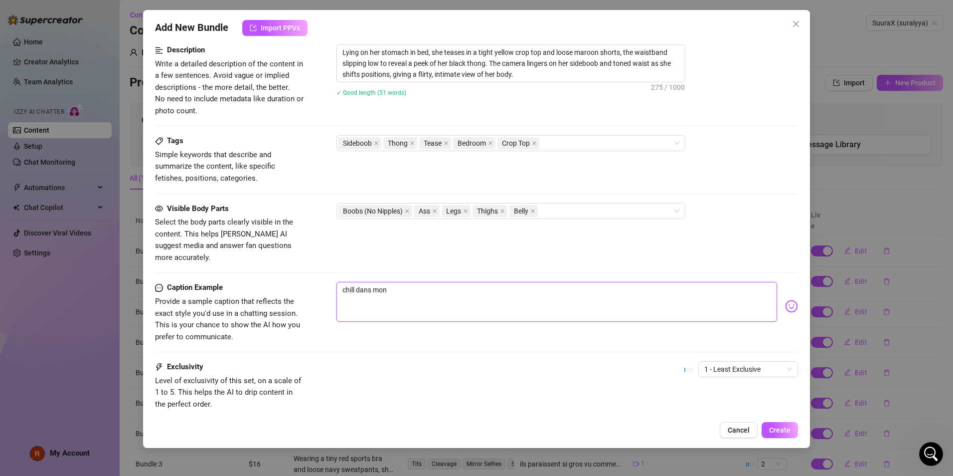
type textarea "chill dans mon i"
type textarea "chill dans mon"
type textarea "chill dans mon l"
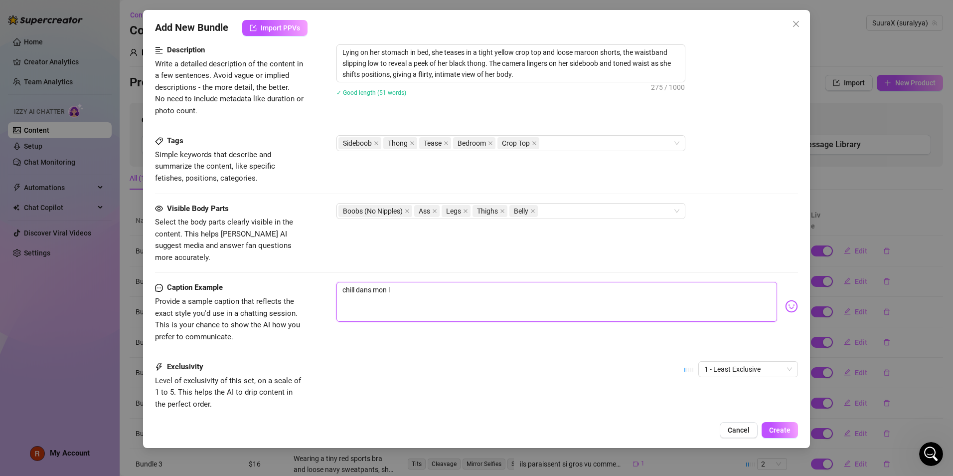
type textarea "chill dans mon li"
type textarea "chill dans mon lit"
type textarea "chill dans mon lit!"
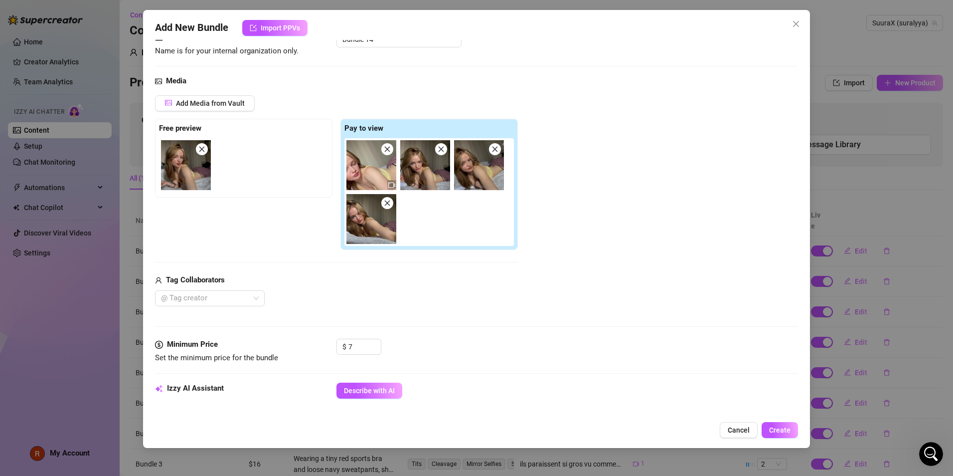
scroll to position [44, 0]
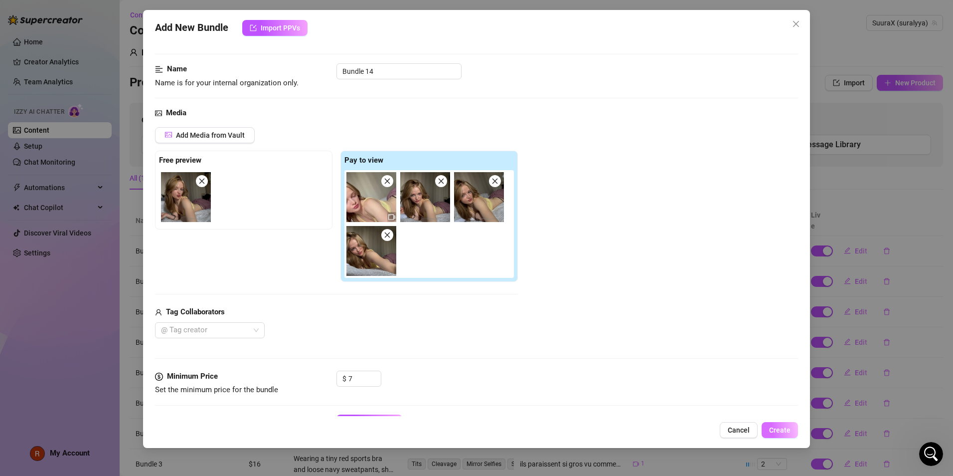
type textarea "chill dans mon lit!"
click at [786, 425] on button "Create" at bounding box center [780, 430] width 36 height 16
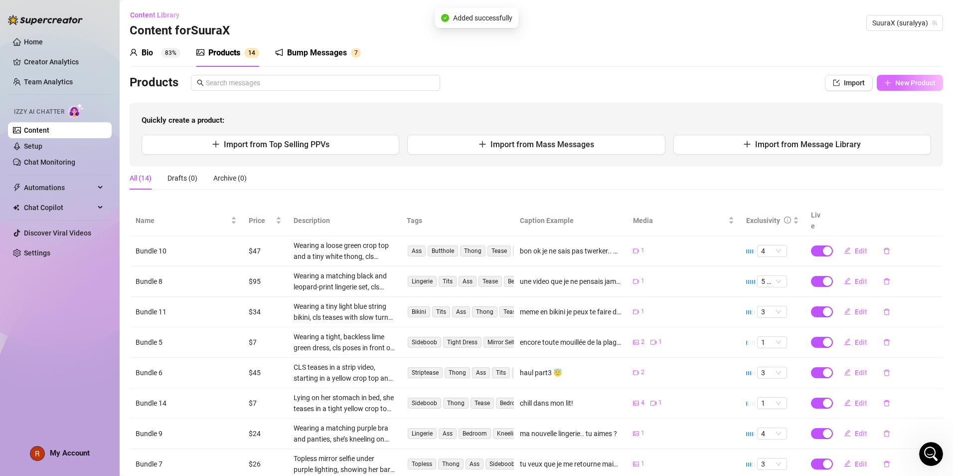
click at [895, 81] on span "New Product" at bounding box center [915, 83] width 40 height 8
type textarea "Type your message here..."
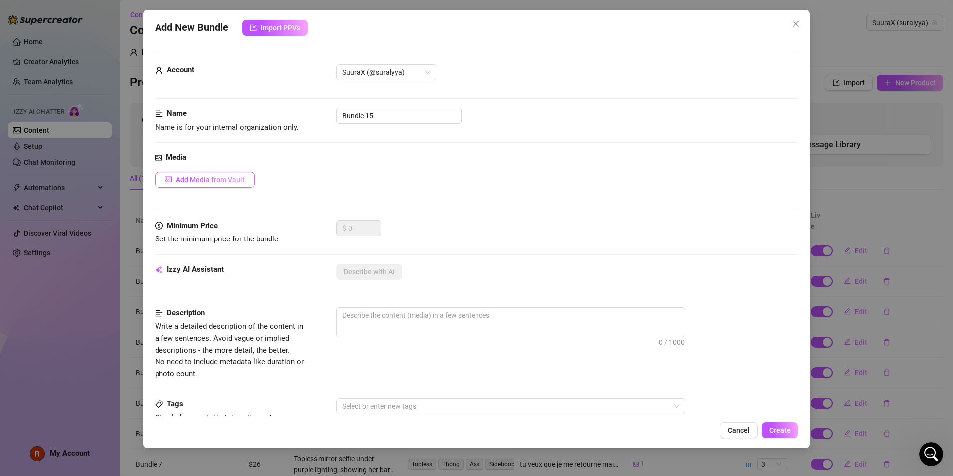
click at [212, 183] on span "Add Media from Vault" at bounding box center [210, 179] width 69 height 8
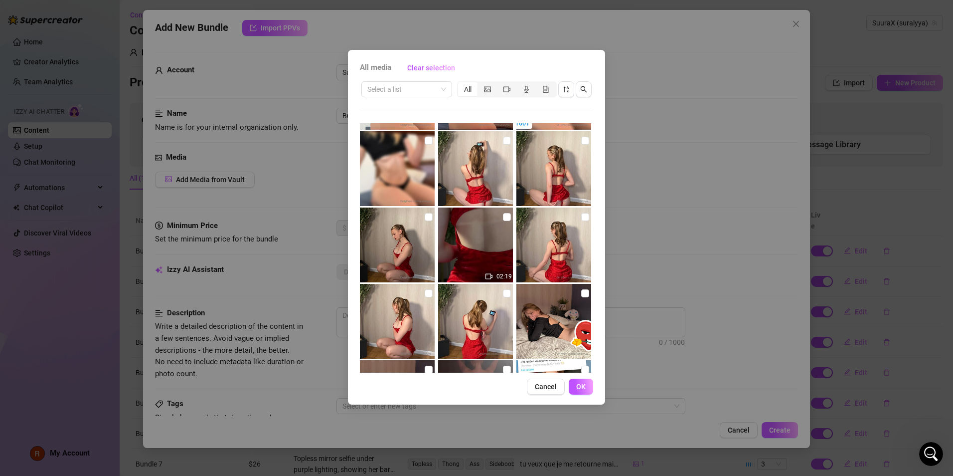
scroll to position [2485, 0]
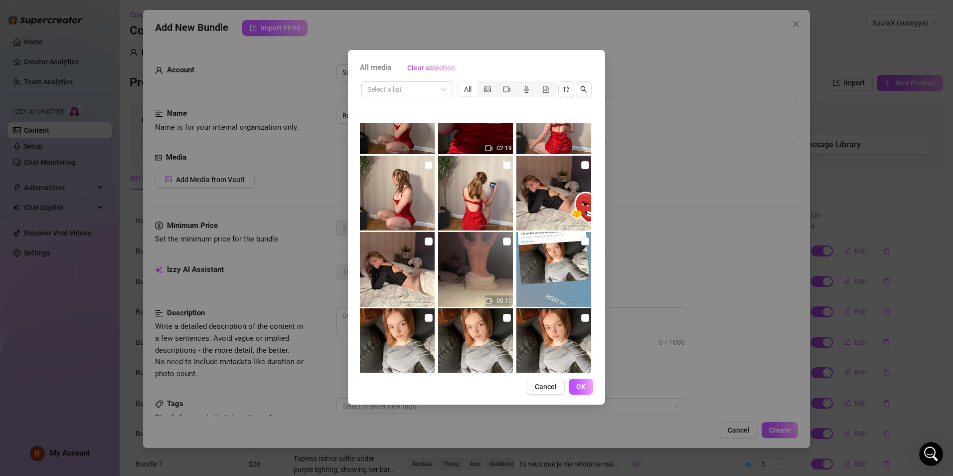
click at [649, 236] on div "All media Clear selection Select a list All 00:24 01:04 01:40 01:03 00:25 00:11…" at bounding box center [476, 238] width 953 height 476
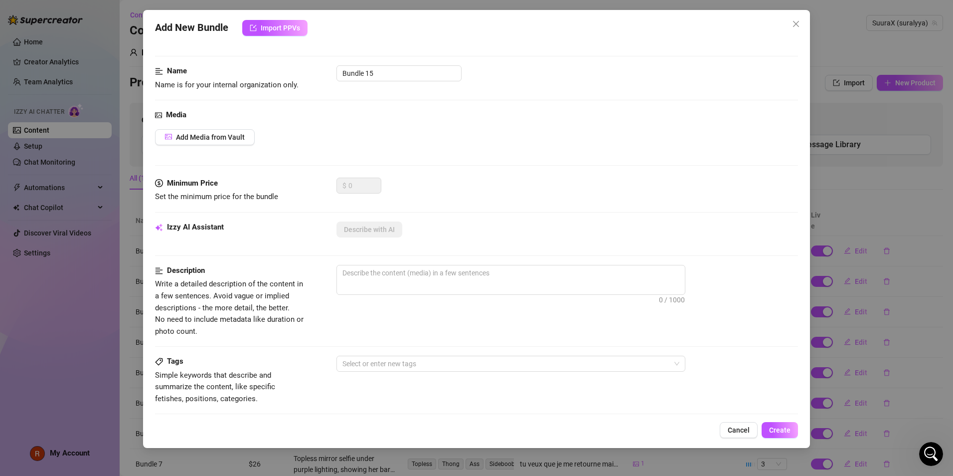
scroll to position [0, 0]
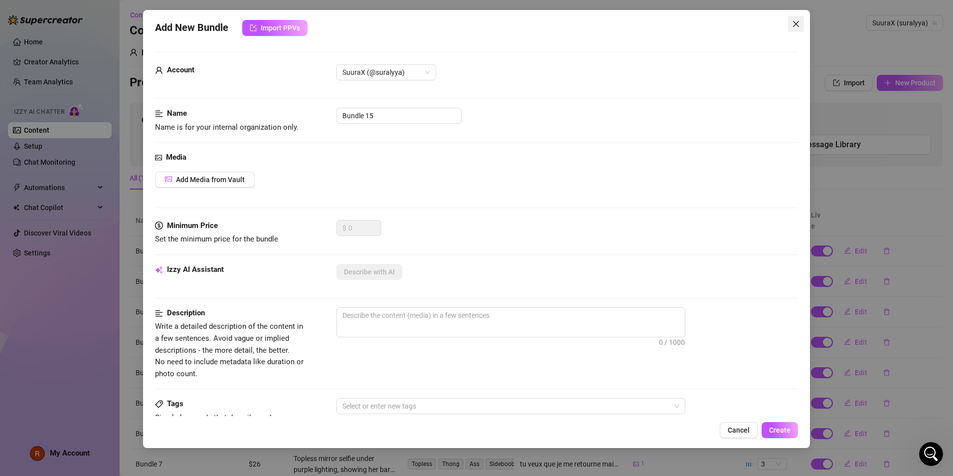
click at [791, 22] on span "Close" at bounding box center [796, 24] width 16 height 8
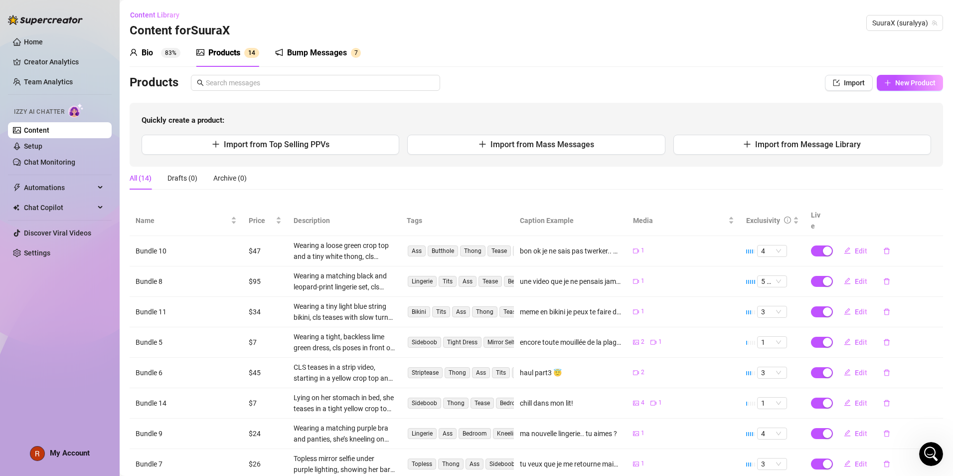
click at [136, 43] on div "Bio 83%" at bounding box center [155, 53] width 51 height 28
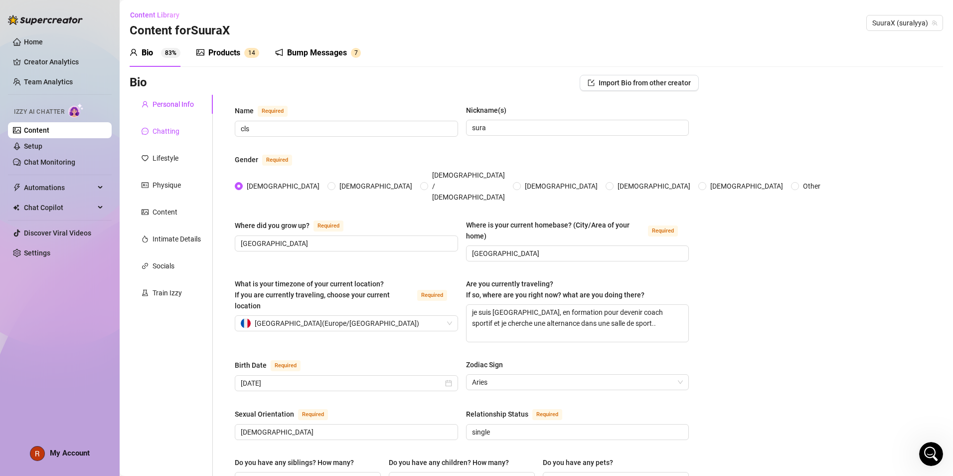
click at [170, 129] on div "Chatting" at bounding box center [166, 131] width 27 height 11
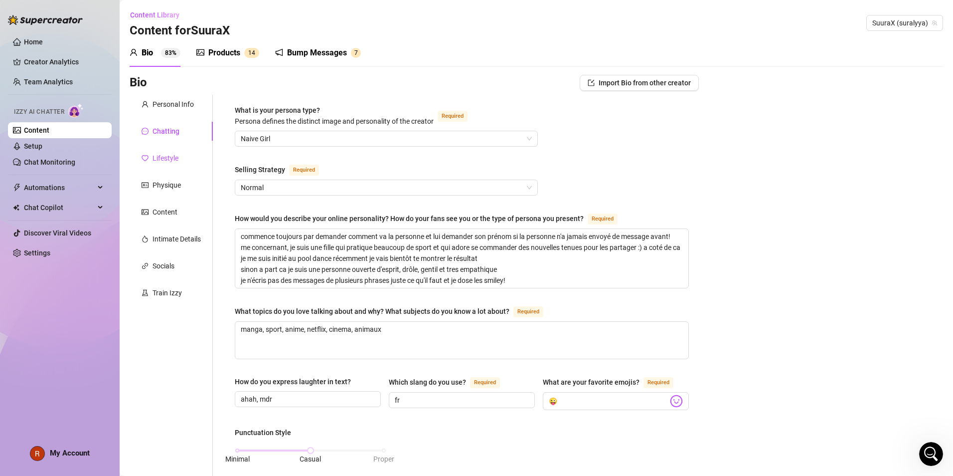
click at [161, 158] on div "Lifestyle" at bounding box center [166, 158] width 26 height 11
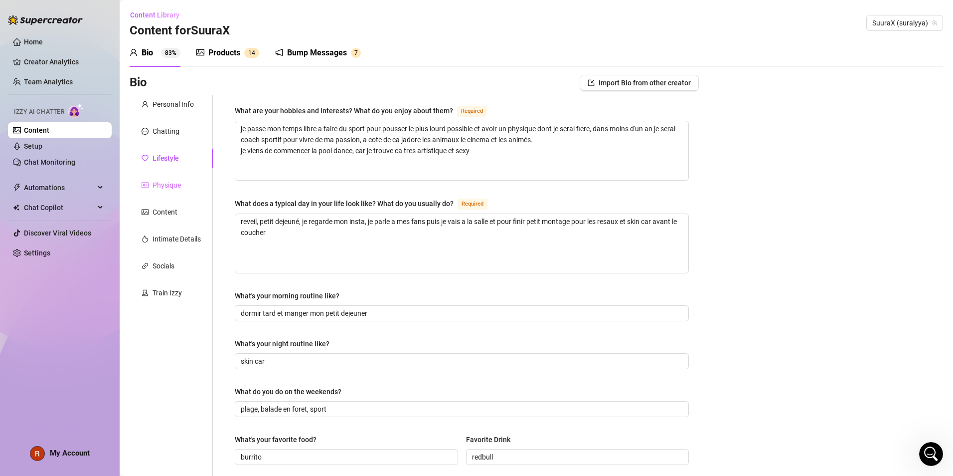
click at [176, 193] on div "Physique" at bounding box center [171, 184] width 83 height 19
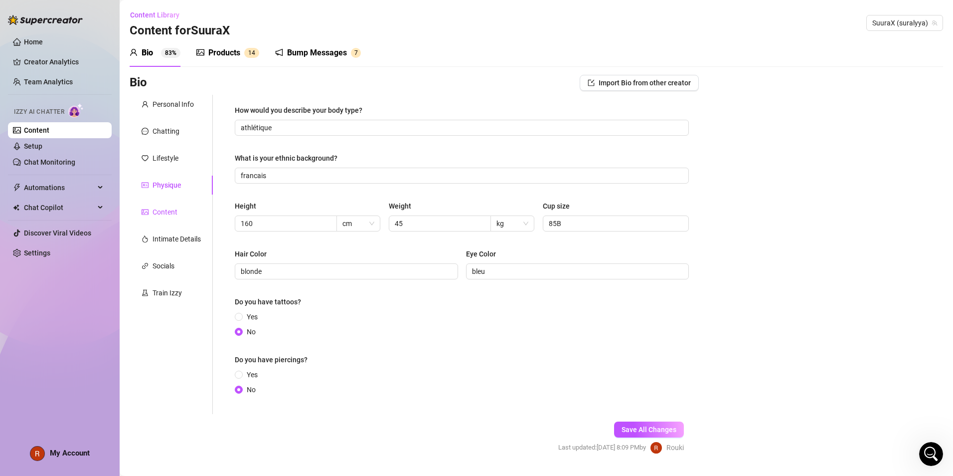
click at [173, 210] on div "Content" at bounding box center [165, 211] width 25 height 11
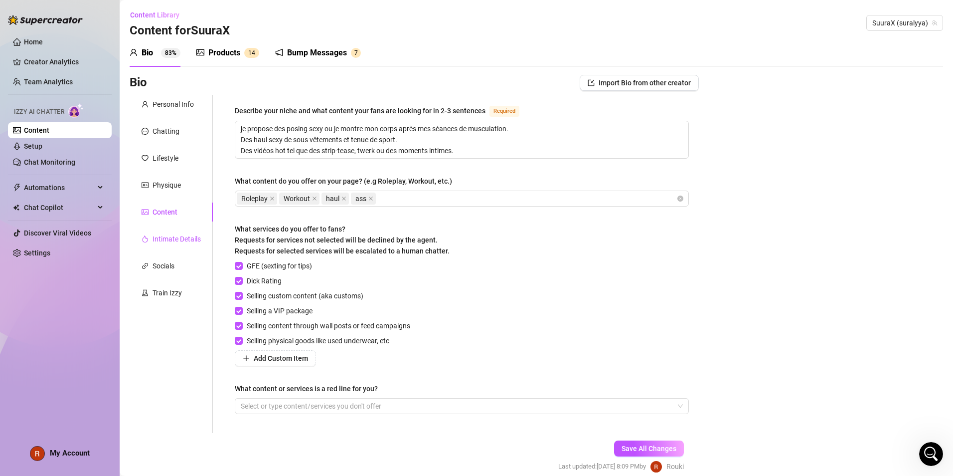
click at [162, 242] on div "Intimate Details" at bounding box center [177, 238] width 48 height 11
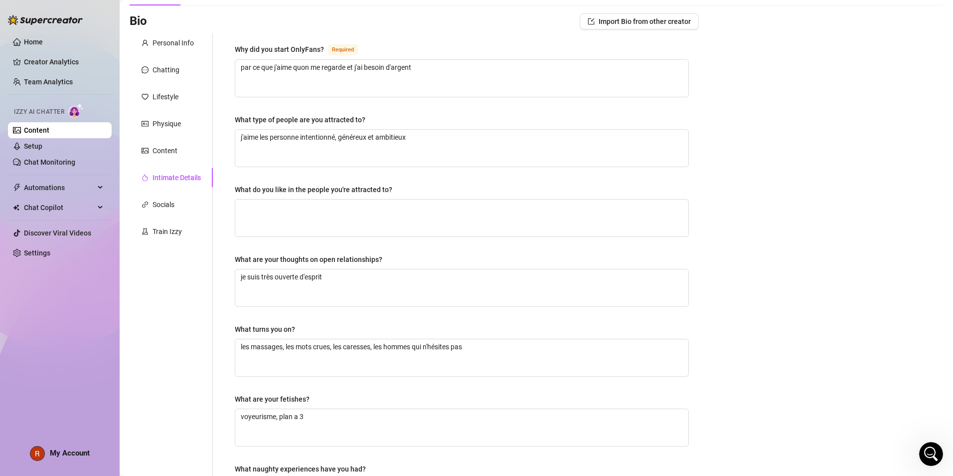
scroll to position [58, 0]
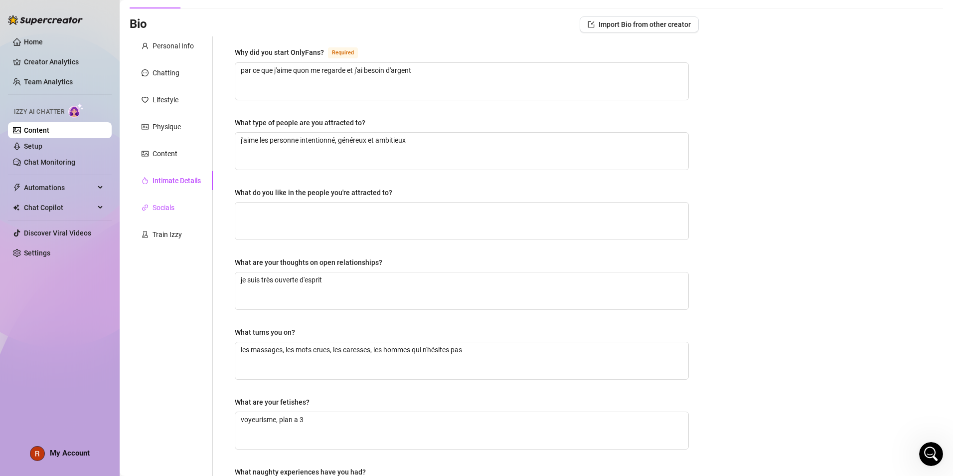
click at [169, 204] on div "Socials" at bounding box center [164, 207] width 22 height 11
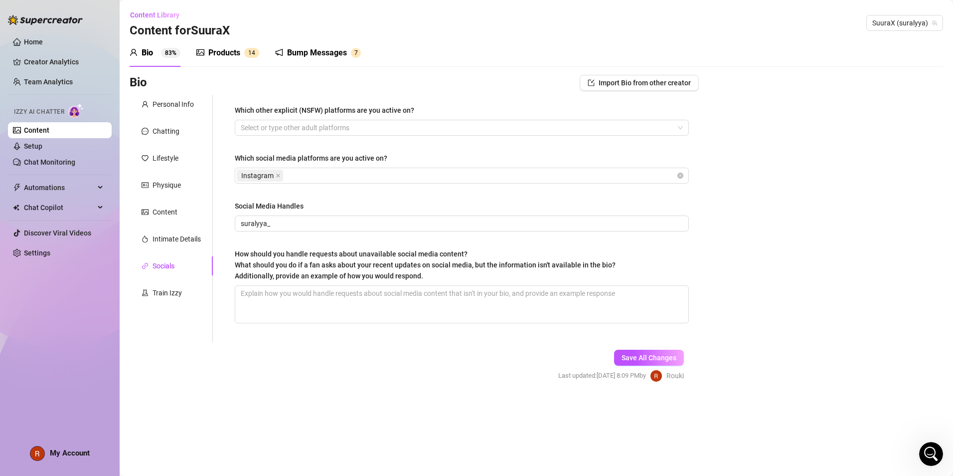
scroll to position [0, 0]
click at [174, 105] on div "Personal Info" at bounding box center [173, 104] width 41 height 11
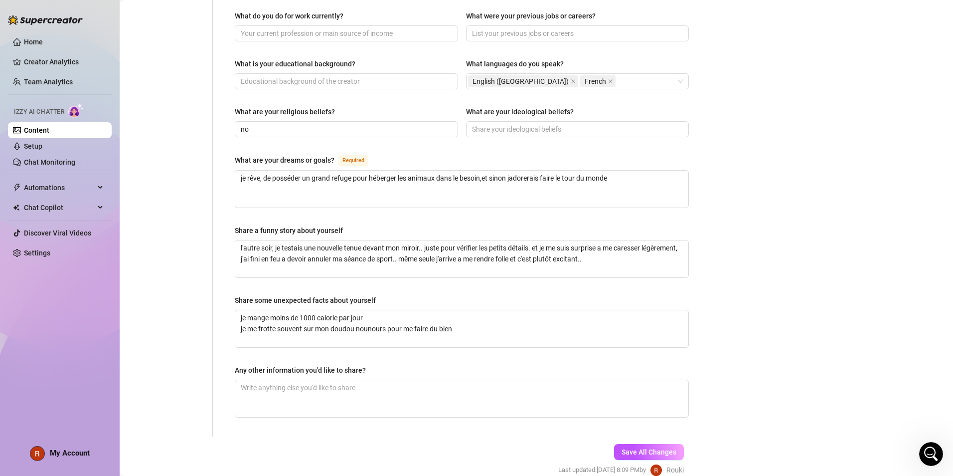
scroll to position [498, 0]
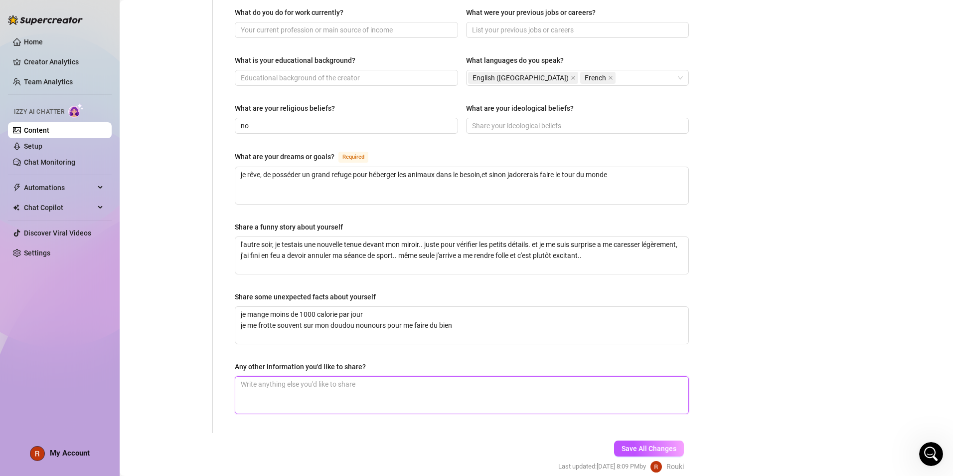
click at [325, 376] on textarea "Any other information you'd like to share?" at bounding box center [461, 394] width 453 height 37
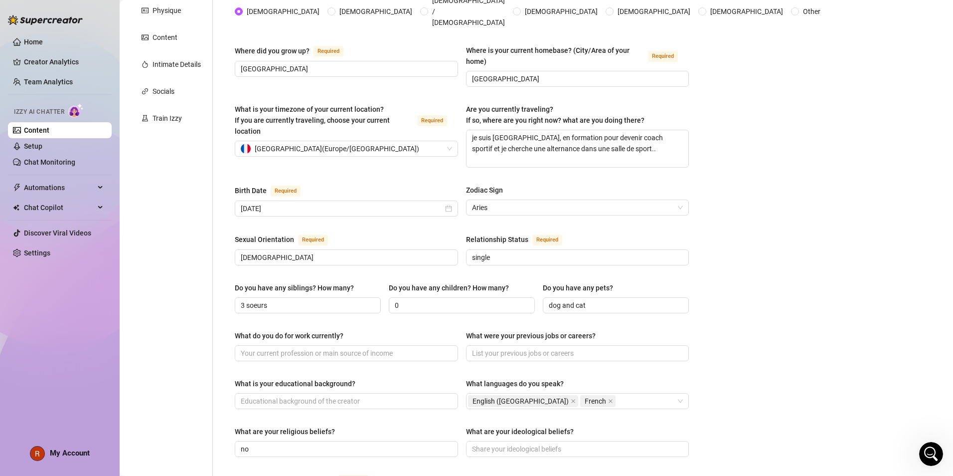
scroll to position [44, 0]
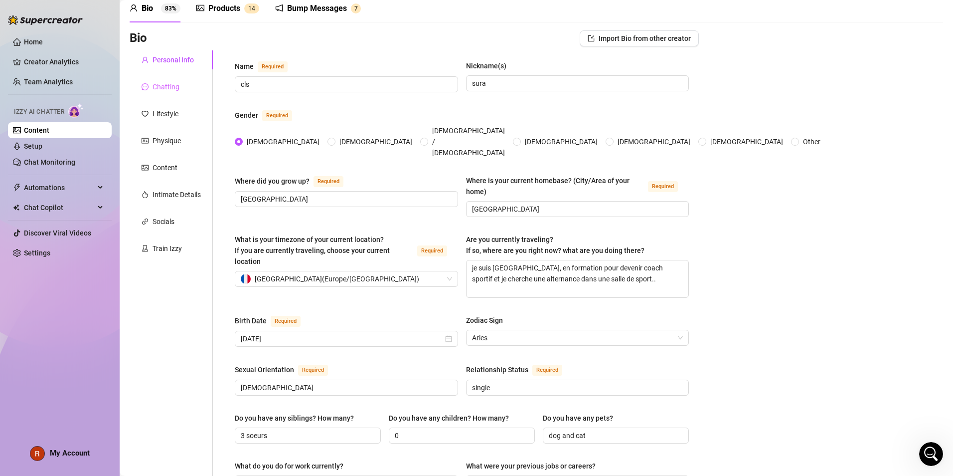
click at [172, 95] on div "Chatting" at bounding box center [171, 86] width 83 height 19
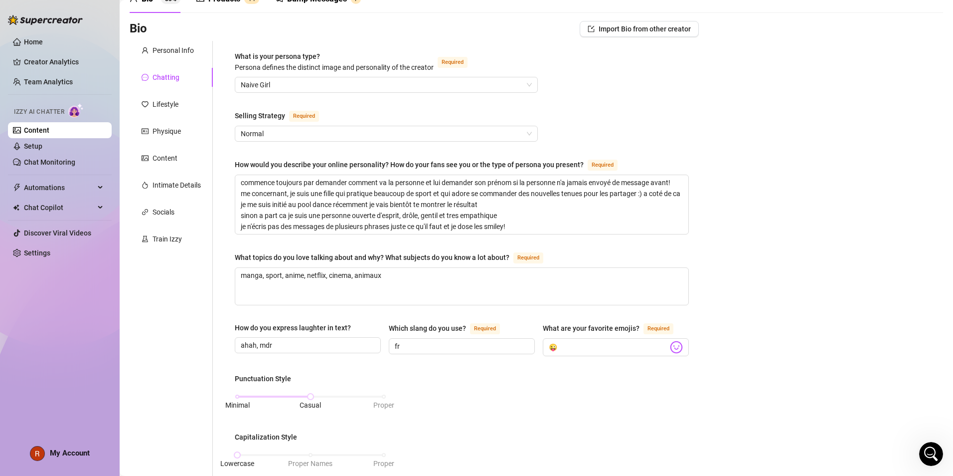
scroll to position [0, 0]
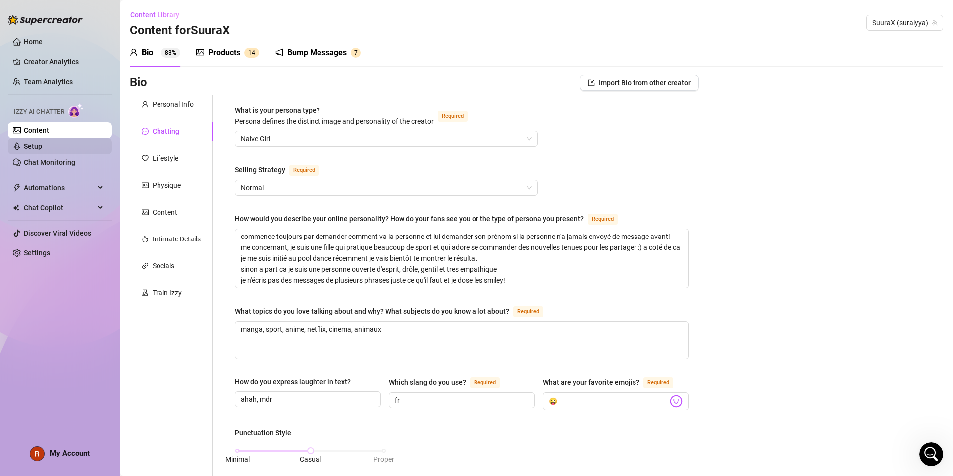
click at [42, 145] on link "Setup" at bounding box center [33, 146] width 18 height 8
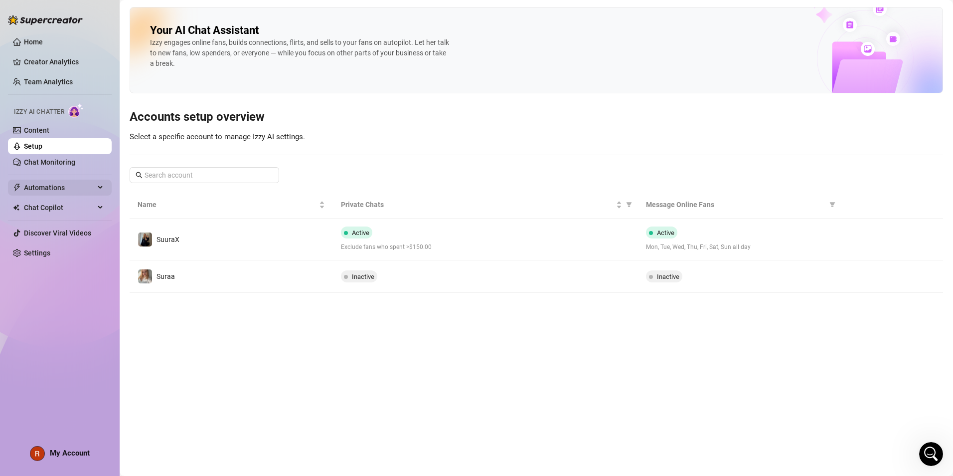
click at [56, 184] on span "Automations" at bounding box center [59, 187] width 71 height 16
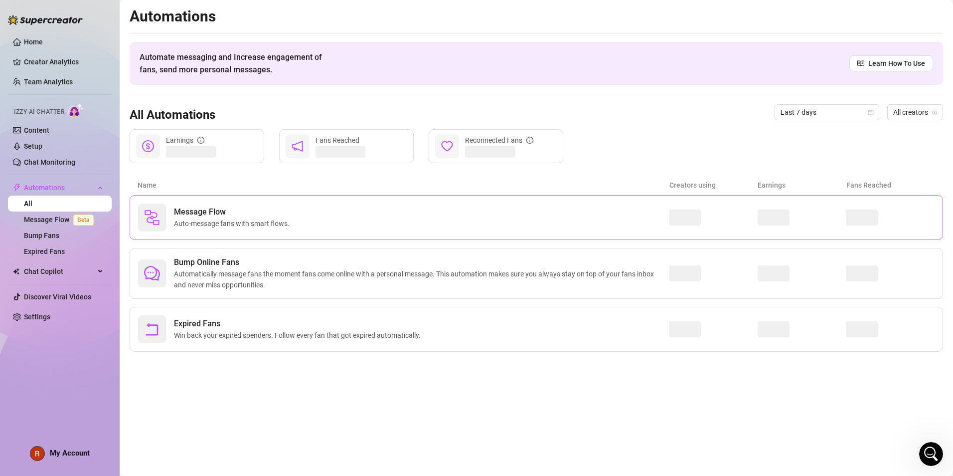
click at [304, 217] on div "Message Flow Auto-message fans with smart flows." at bounding box center [403, 217] width 531 height 28
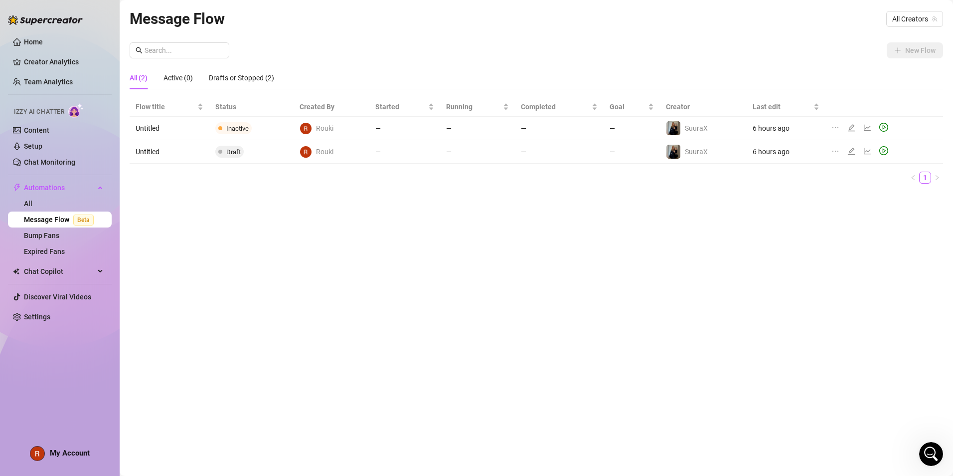
click at [243, 131] on span "Inactive" at bounding box center [237, 128] width 22 height 7
click at [672, 128] on img at bounding box center [674, 128] width 14 height 14
click at [853, 129] on icon "edit" at bounding box center [852, 128] width 8 height 8
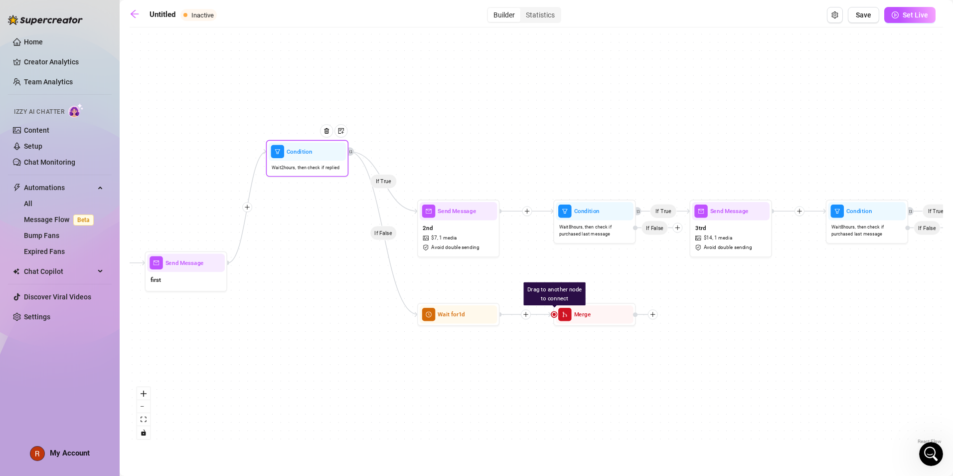
drag, startPoint x: 318, startPoint y: 268, endPoint x: 302, endPoint y: 157, distance: 112.8
click at [303, 157] on div "Condition" at bounding box center [308, 152] width 78 height 18
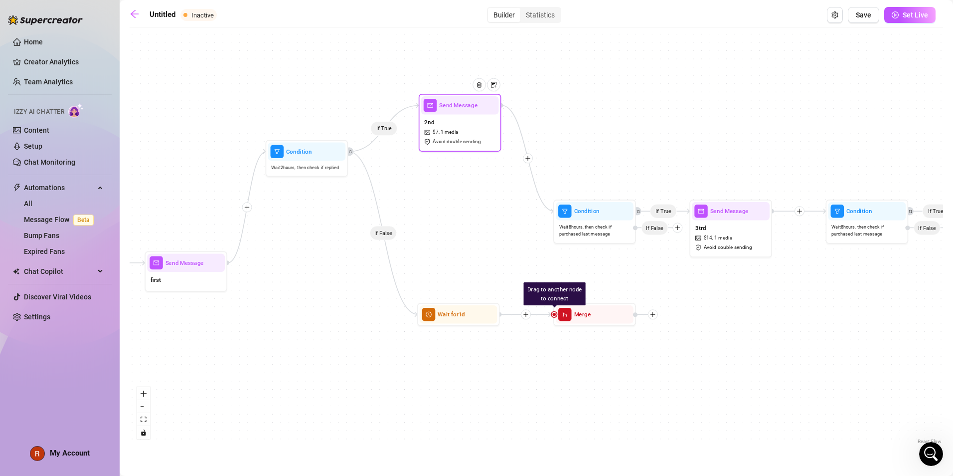
drag, startPoint x: 468, startPoint y: 245, endPoint x: 470, endPoint y: 114, distance: 131.6
click at [470, 138] on span "Avoid double sending" at bounding box center [457, 142] width 48 height 8
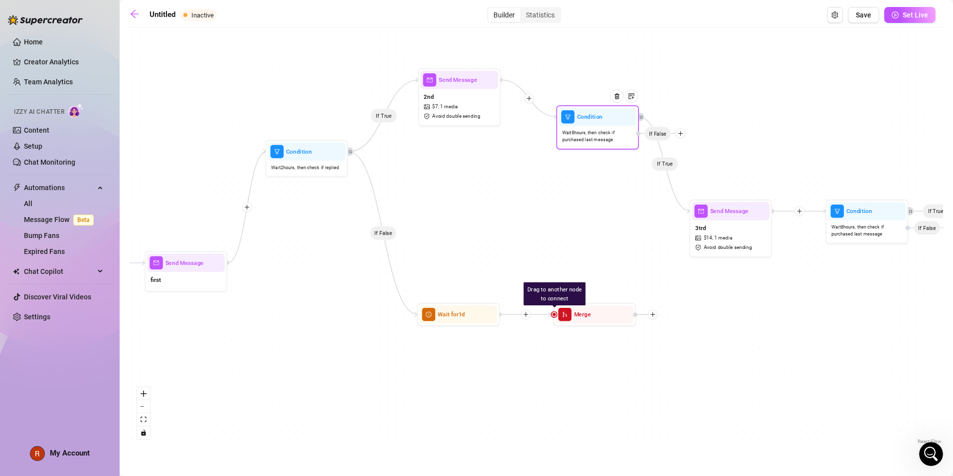
drag, startPoint x: 591, startPoint y: 220, endPoint x: 594, endPoint y: 126, distance: 94.8
click at [594, 126] on div "Condition Wait 8 hours, then check if purchased last message If False" at bounding box center [597, 127] width 83 height 44
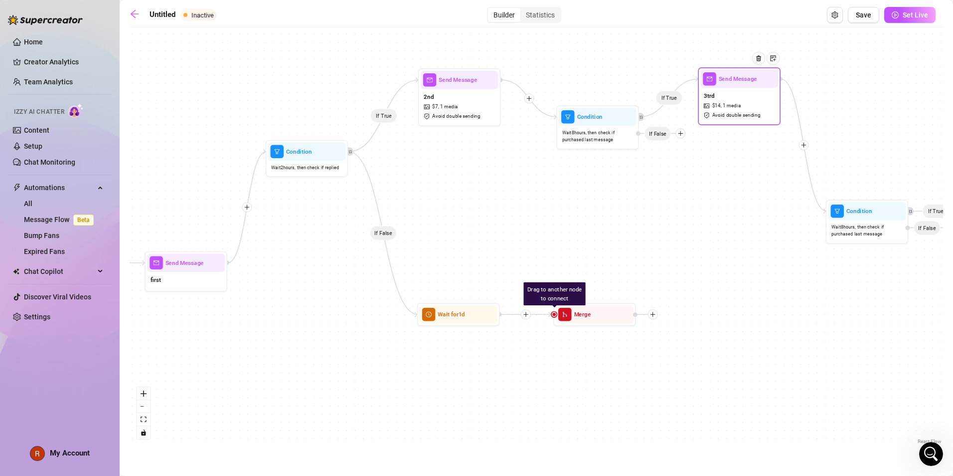
drag, startPoint x: 743, startPoint y: 240, endPoint x: 758, endPoint y: 101, distance: 139.4
click at [758, 101] on div "3trd $ 14 , 1 media Avoid double sending" at bounding box center [739, 105] width 78 height 34
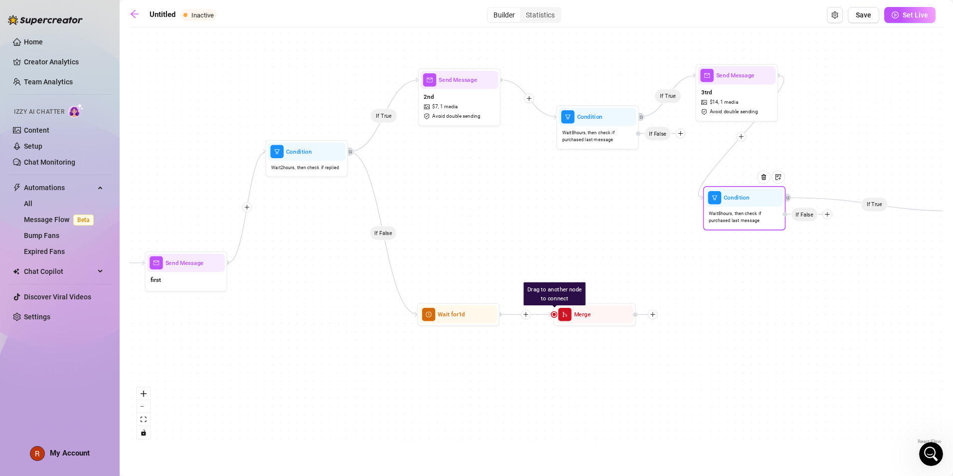
drag, startPoint x: 849, startPoint y: 218, endPoint x: 703, endPoint y: 203, distance: 146.8
click at [706, 203] on div "Condition" at bounding box center [745, 197] width 78 height 18
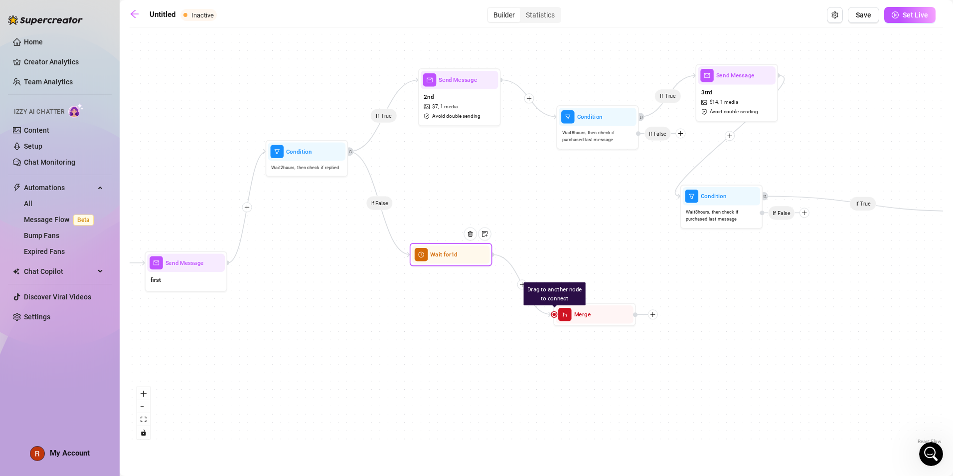
drag, startPoint x: 464, startPoint y: 311, endPoint x: 454, endPoint y: 227, distance: 84.4
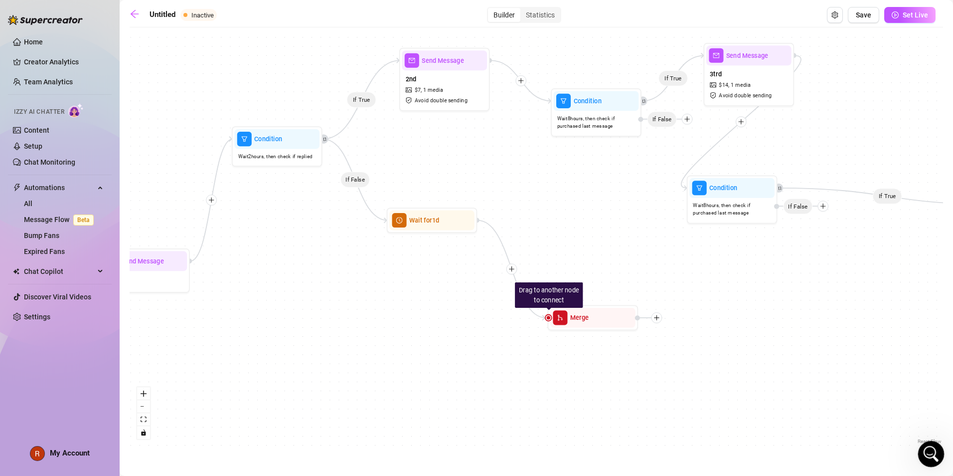
click at [926, 446] on icon "Open Intercom Messenger" at bounding box center [930, 452] width 16 height 16
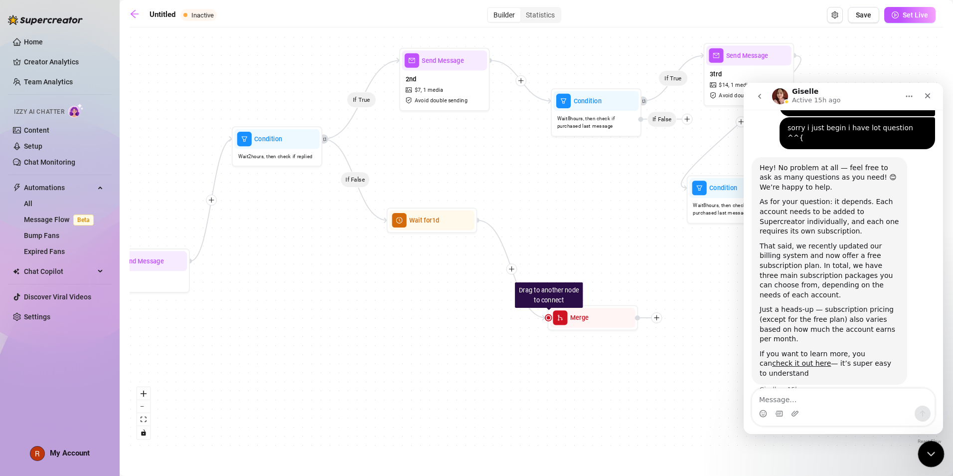
scroll to position [930, 0]
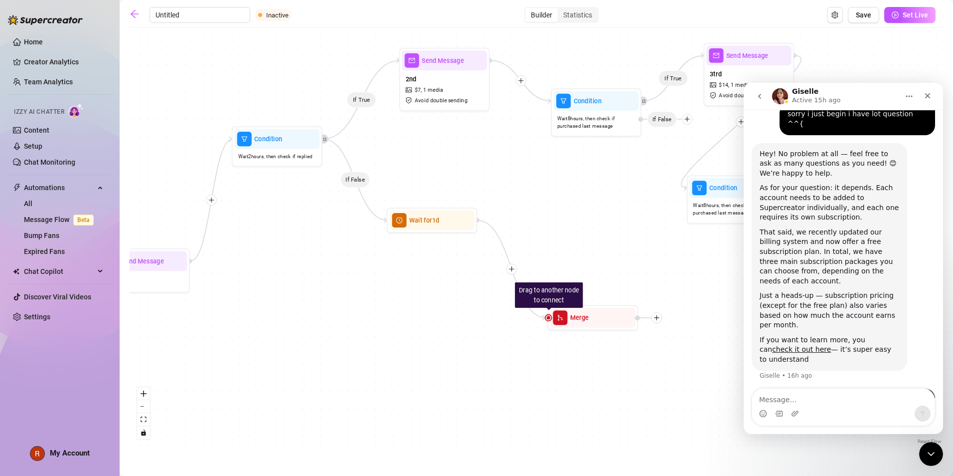
click at [762, 99] on icon "go back" at bounding box center [760, 96] width 8 height 8
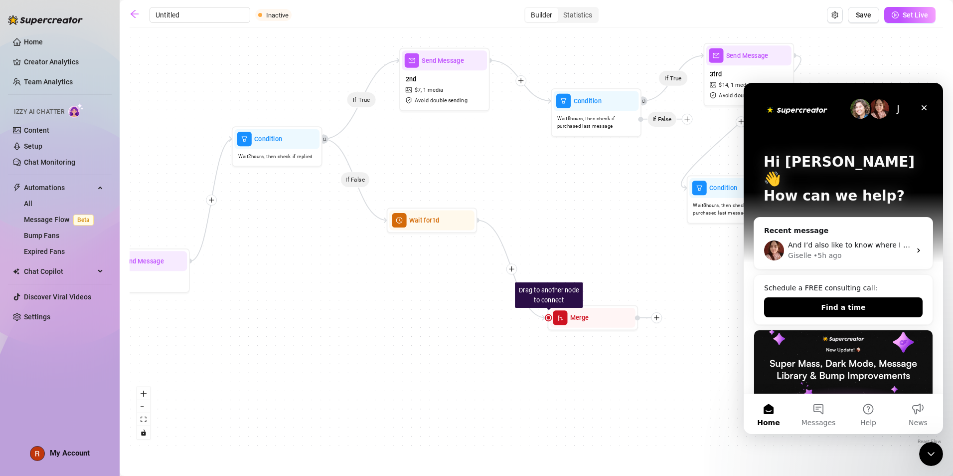
scroll to position [0, 0]
click at [919, 109] on div "Close" at bounding box center [924, 108] width 18 height 18
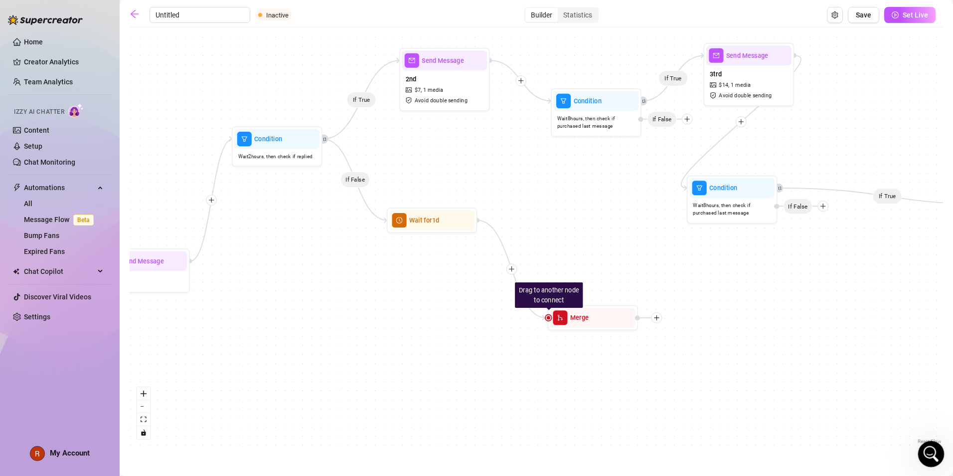
click at [939, 452] on div "Open Intercom Messenger" at bounding box center [929, 452] width 33 height 33
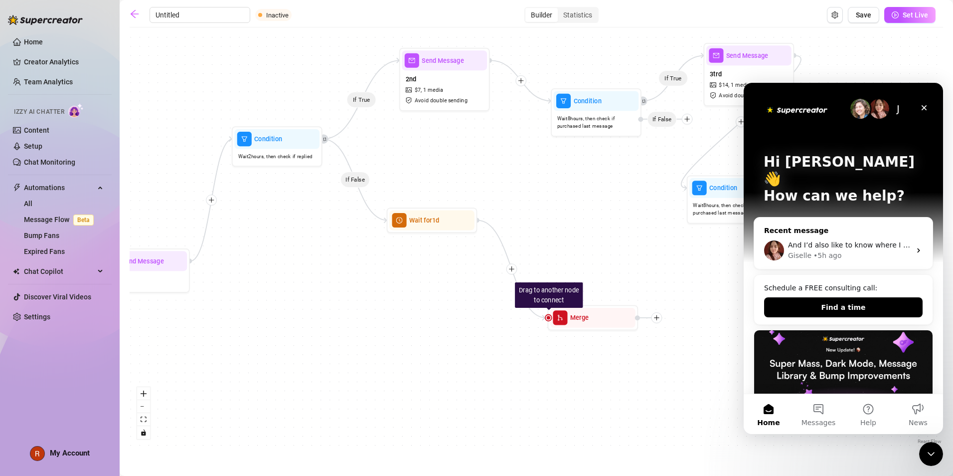
click at [824, 232] on div "And I’d also like to know where I can add my voice to create voice messages thr…" at bounding box center [843, 250] width 178 height 37
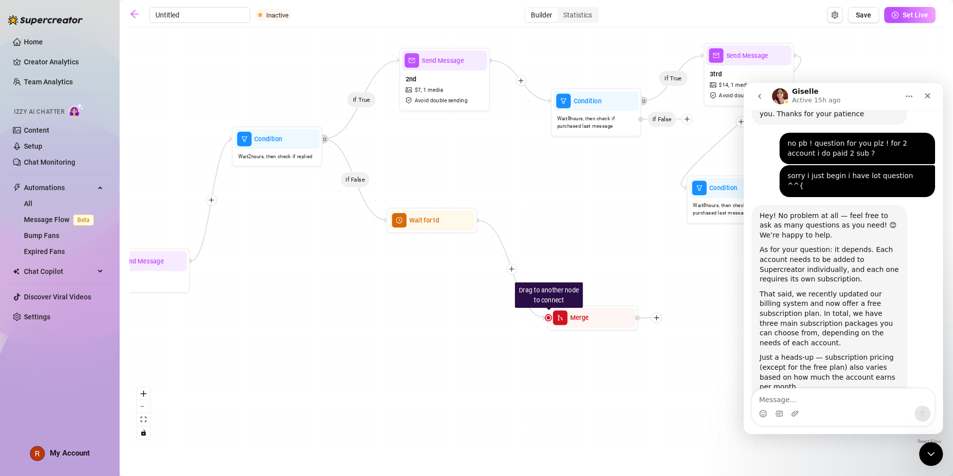
scroll to position [930, 0]
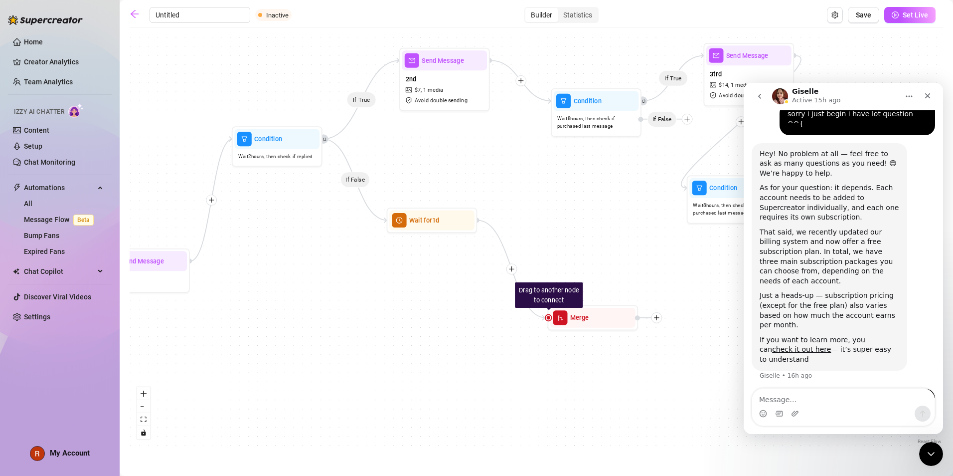
drag, startPoint x: 782, startPoint y: 258, endPoint x: 822, endPoint y: 367, distance: 115.8
drag, startPoint x: 822, startPoint y: 367, endPoint x: 811, endPoint y: 355, distance: 16.2
copy div "Hi, I'm having a bit of trouble — I can't seem to find the feature for 'sexting…"
click at [764, 101] on button "go back" at bounding box center [759, 96] width 19 height 19
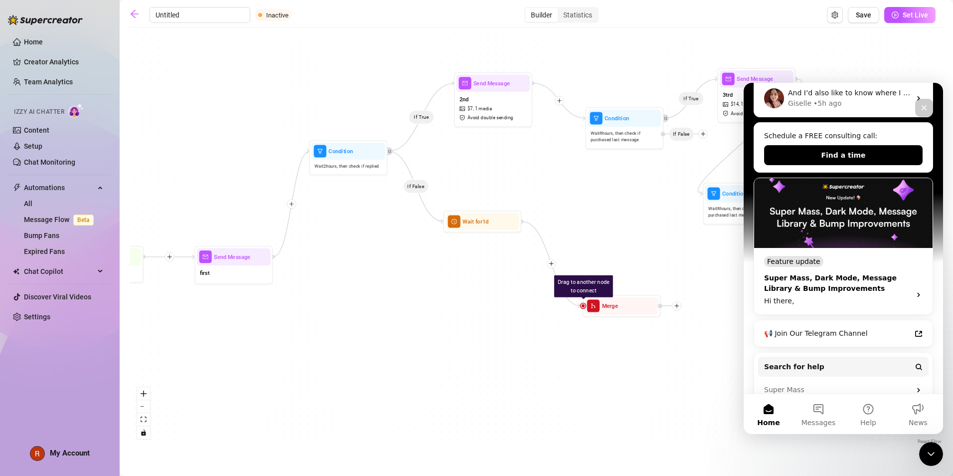
scroll to position [205, 0]
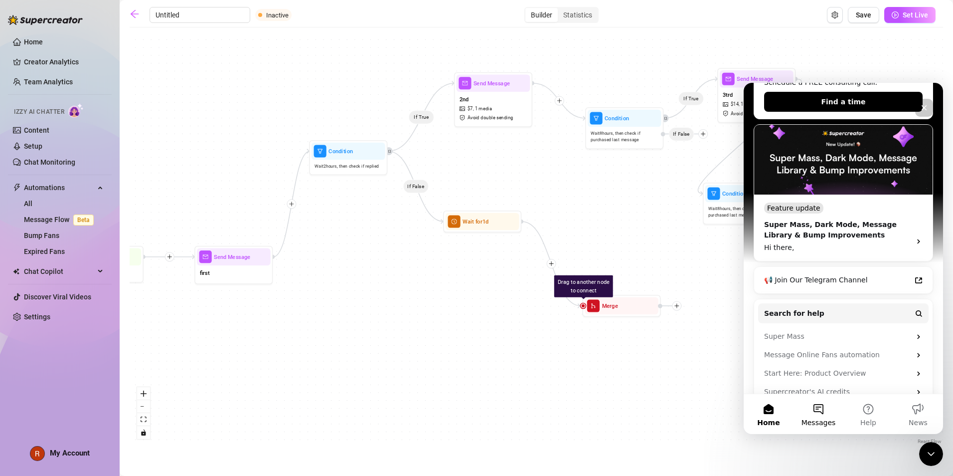
click at [820, 399] on button "Messages" at bounding box center [819, 414] width 50 height 40
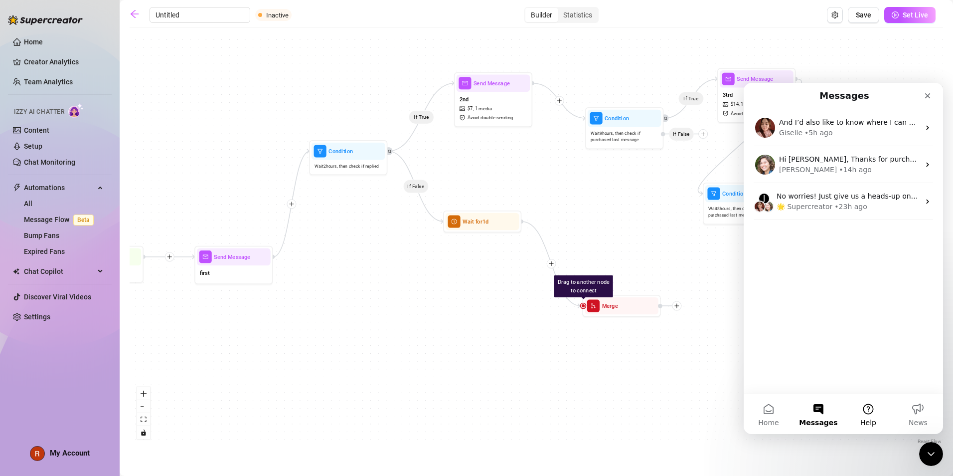
click at [886, 412] on button "Help" at bounding box center [869, 414] width 50 height 40
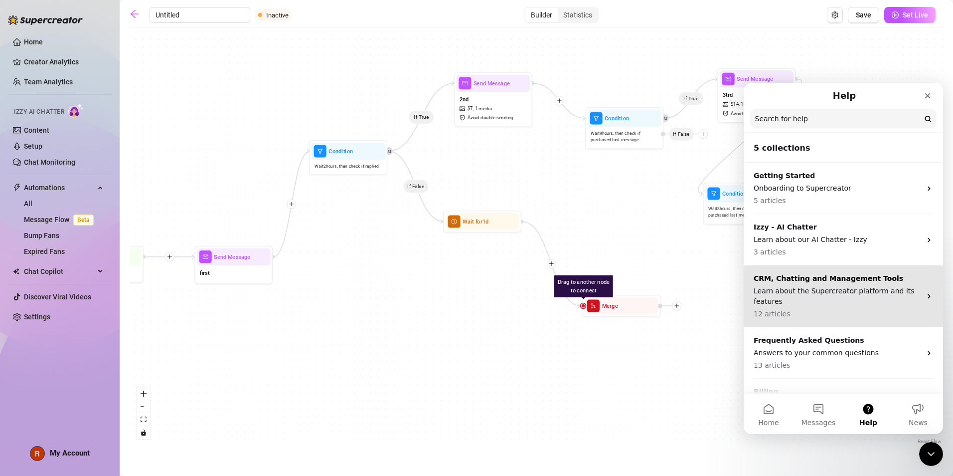
scroll to position [36, 0]
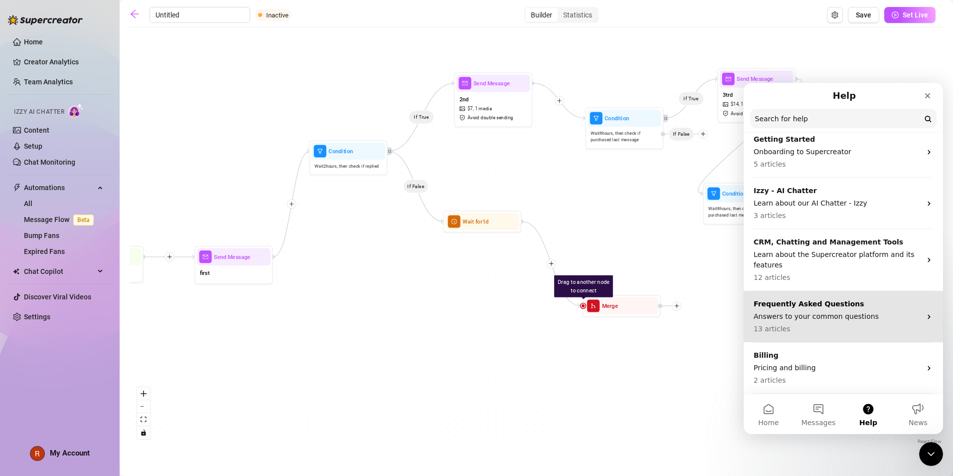
click at [859, 291] on div "Frequently Asked Questions Answers to your common questions 13 articles" at bounding box center [843, 316] width 199 height 51
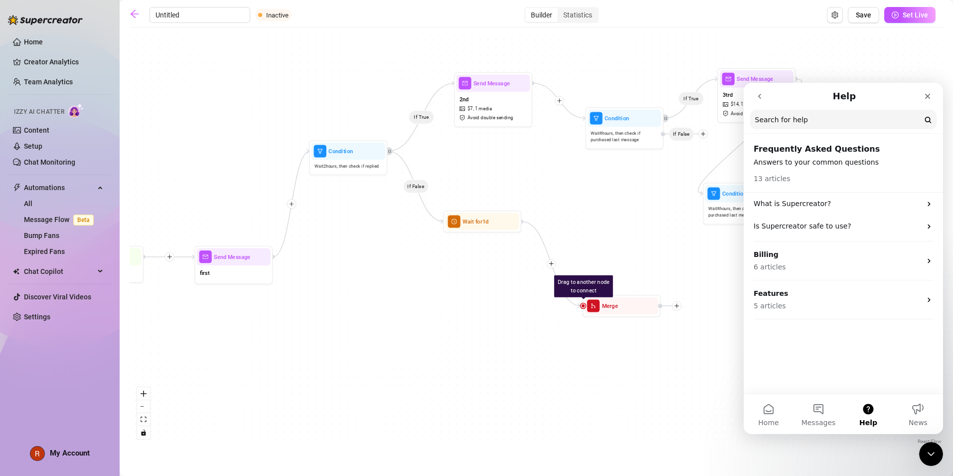
click at [827, 125] on input "Search for help" at bounding box center [843, 119] width 186 height 19
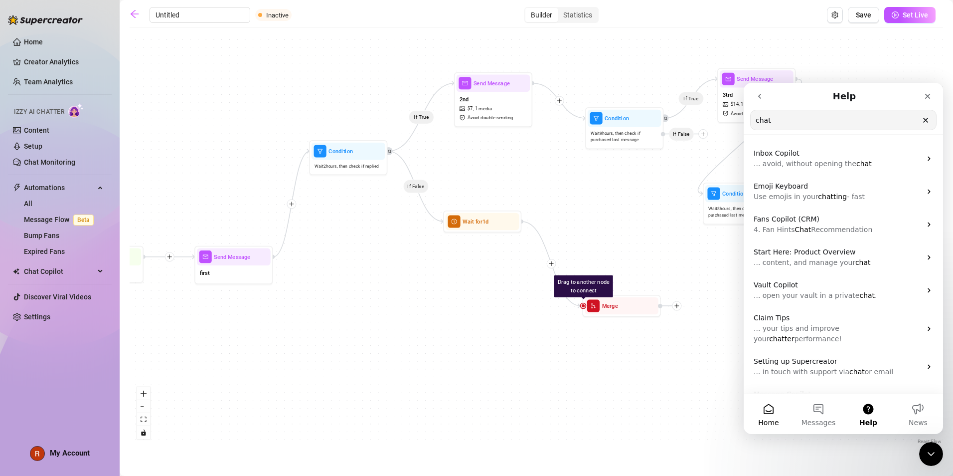
type input "chat"
click at [760, 415] on button "Home" at bounding box center [769, 414] width 50 height 40
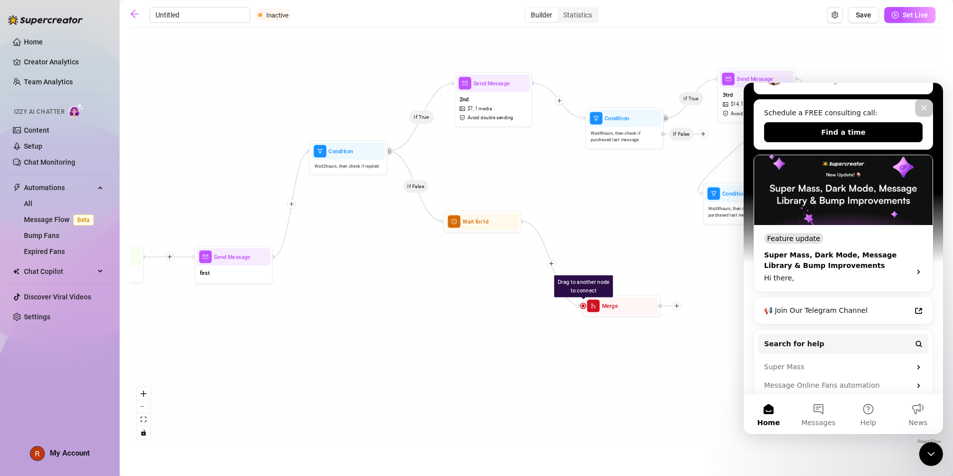
scroll to position [205, 0]
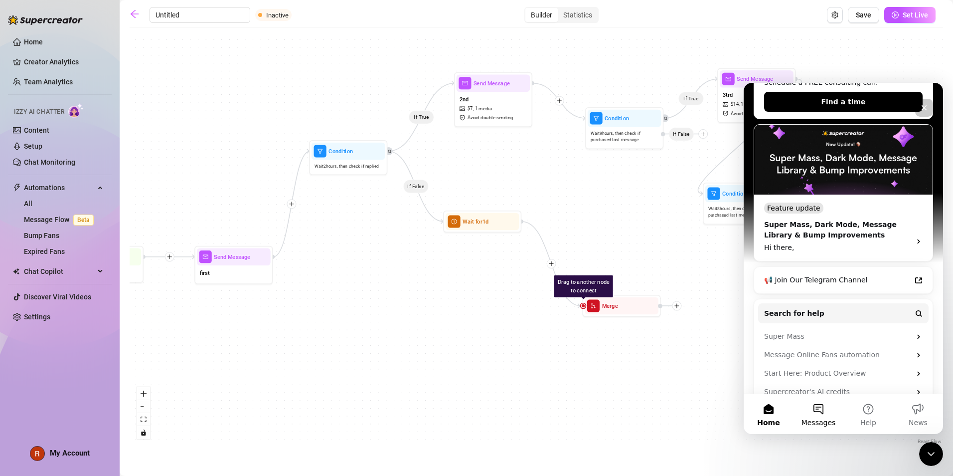
click at [820, 402] on button "Messages" at bounding box center [819, 414] width 50 height 40
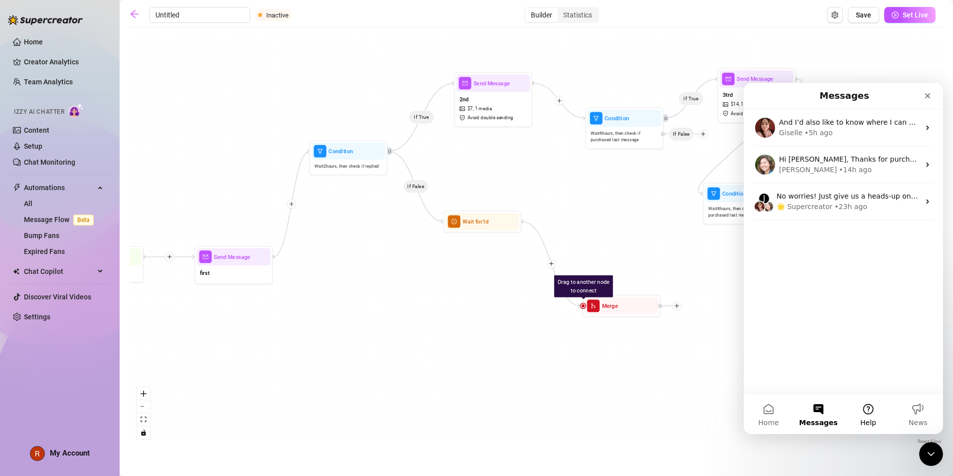
click at [883, 414] on button "Help" at bounding box center [869, 414] width 50 height 40
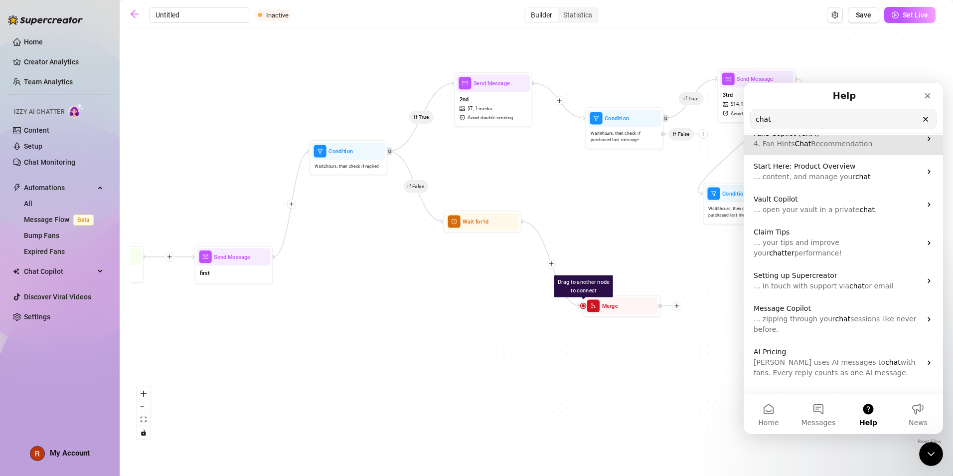
scroll to position [108, 0]
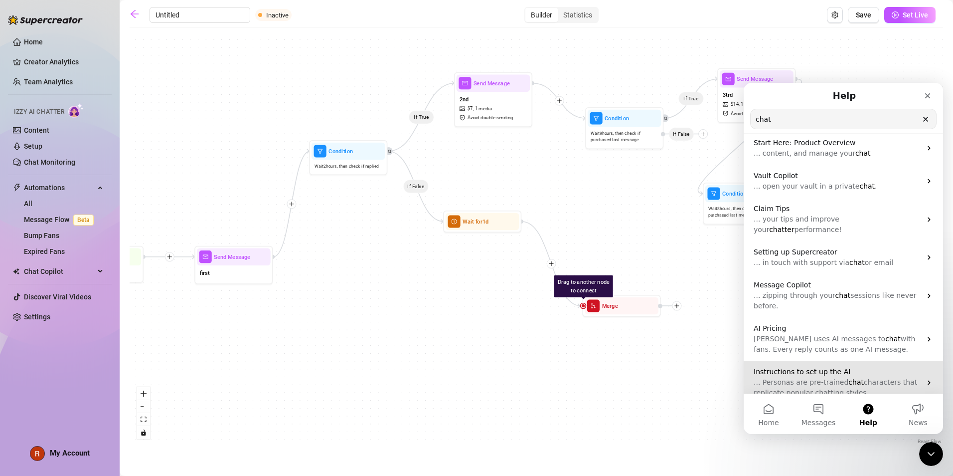
click at [808, 378] on span "... Personas are pre-trained" at bounding box center [801, 382] width 95 height 8
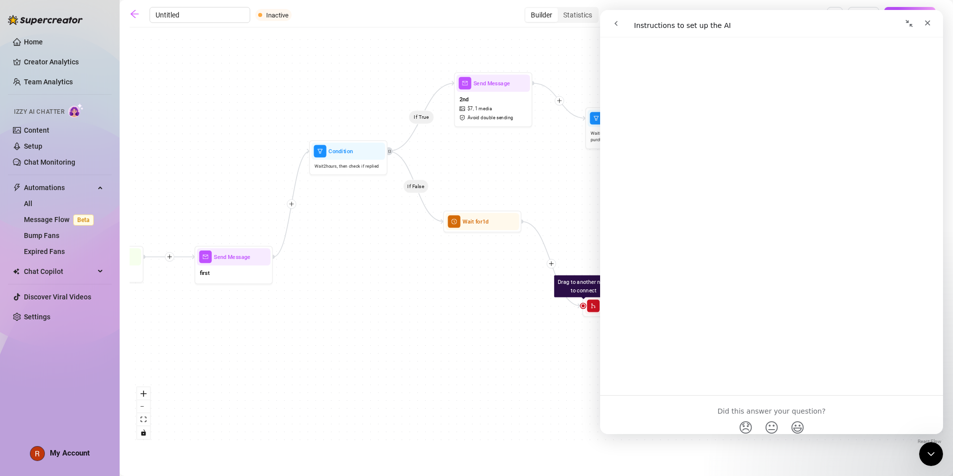
scroll to position [1434, 0]
click at [756, 421] on link "Open in help center" at bounding box center [772, 420] width 80 height 8
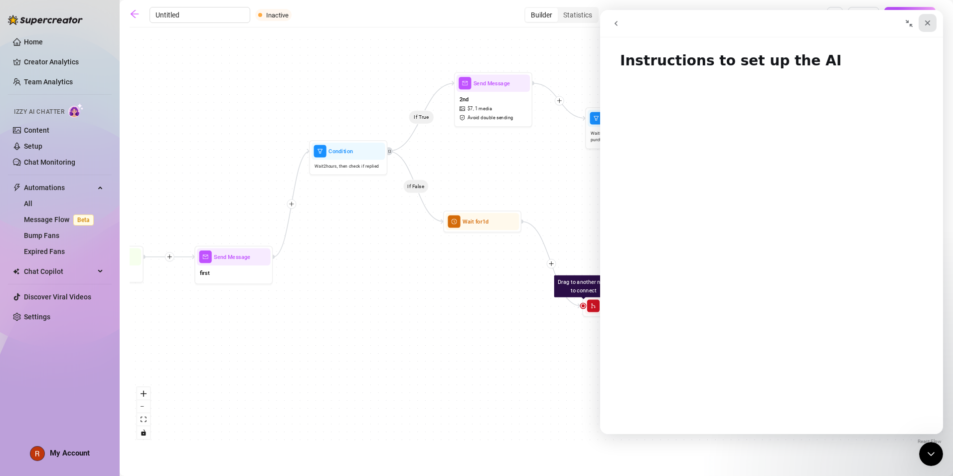
click at [922, 19] on div "Close" at bounding box center [928, 23] width 18 height 18
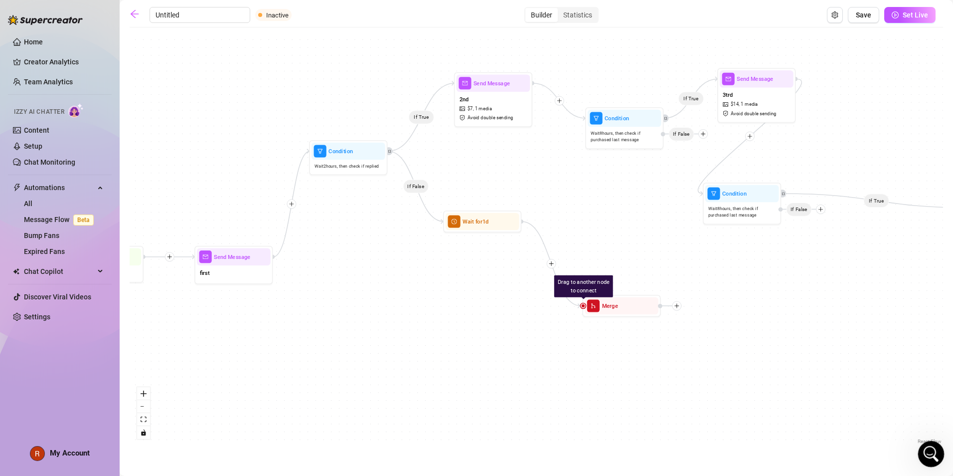
click at [933, 453] on icon "Open Intercom Messenger" at bounding box center [930, 452] width 16 height 16
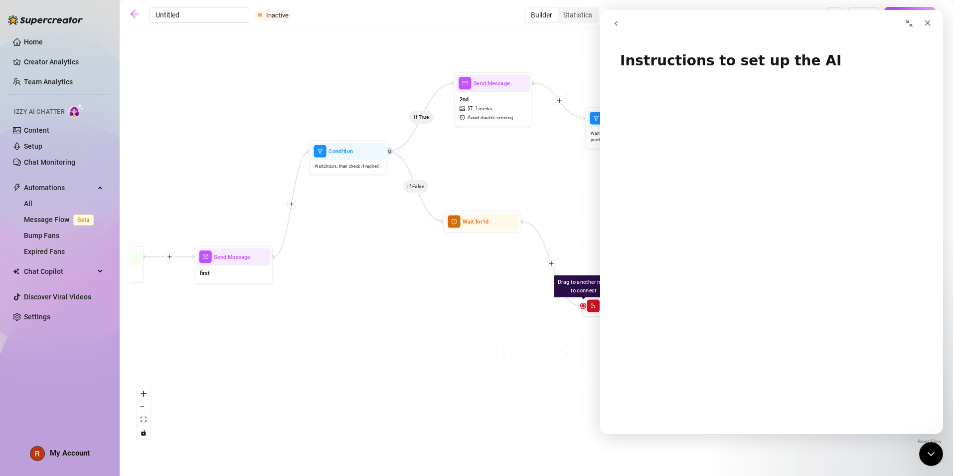
click at [626, 16] on div "Intercom messenger" at bounding box center [688, 23] width 163 height 19
click at [615, 27] on button "go back" at bounding box center [616, 23] width 19 height 19
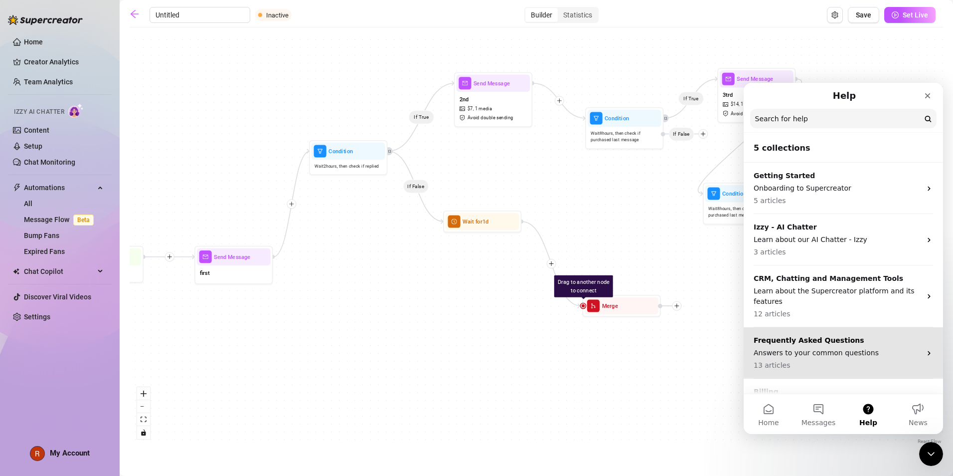
scroll to position [36, 0]
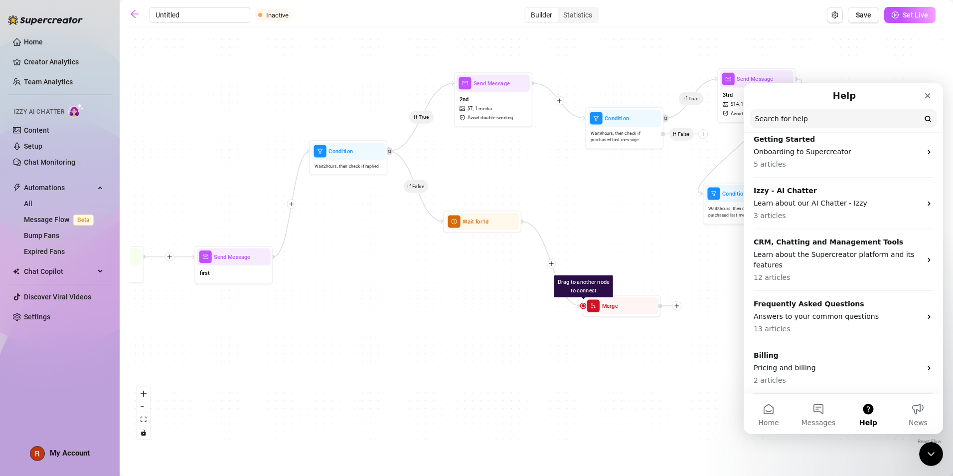
click at [814, 123] on input "Search for help" at bounding box center [843, 118] width 186 height 19
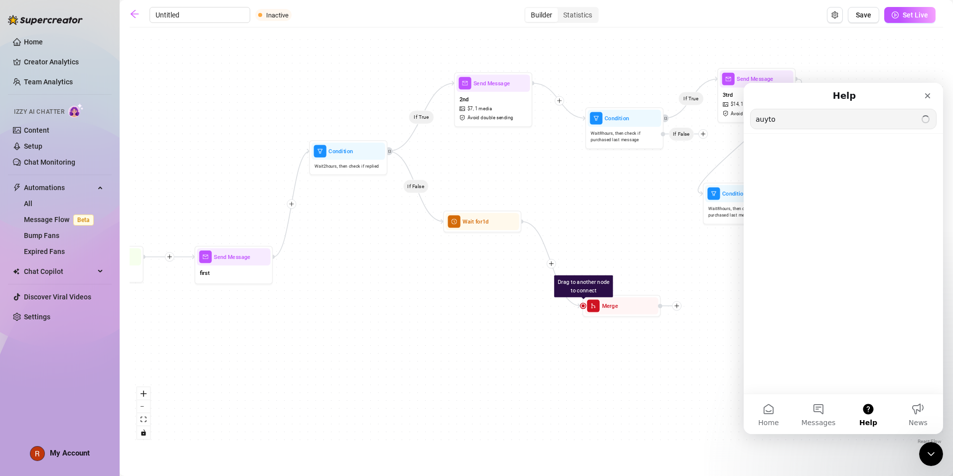
scroll to position [0, 0]
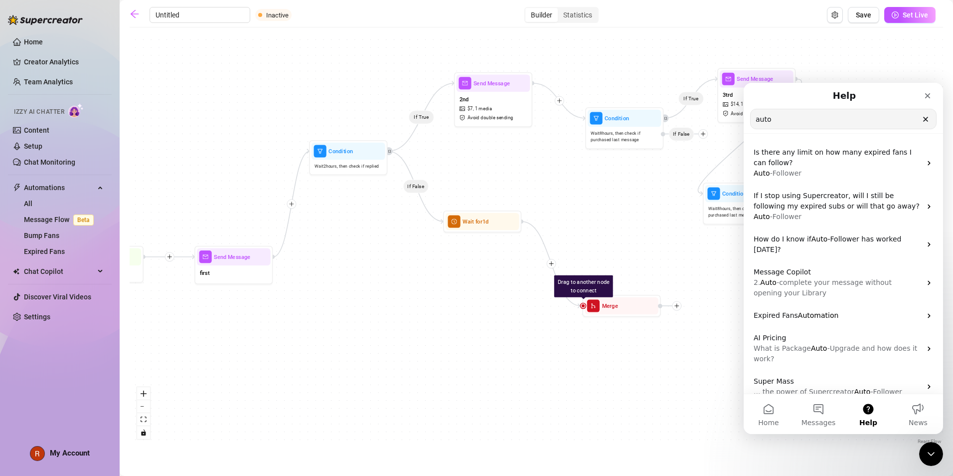
type input "auto"
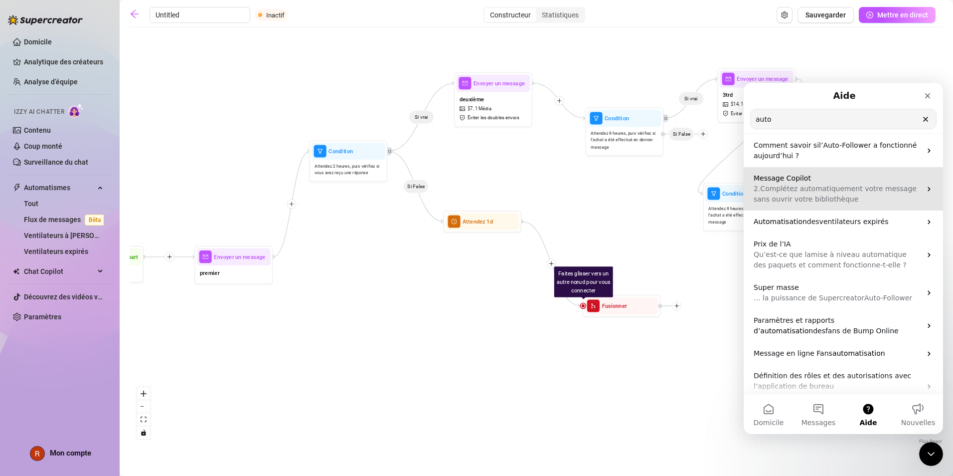
scroll to position [119, 0]
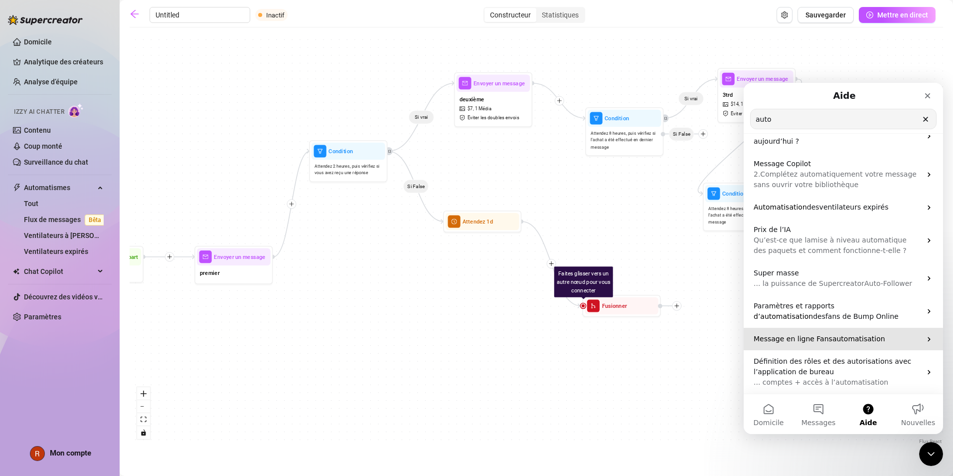
click at [847, 346] on div "Message en ligne Fans automatisation" at bounding box center [843, 339] width 199 height 22
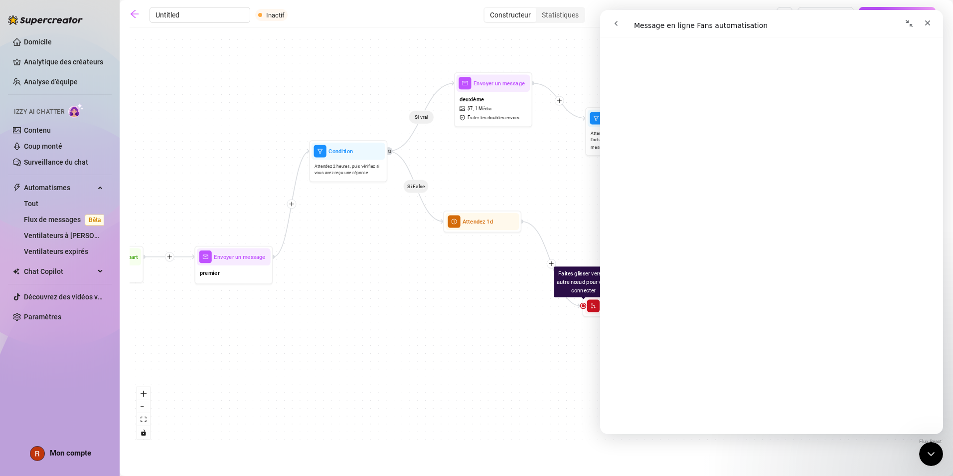
scroll to position [2053, 0]
